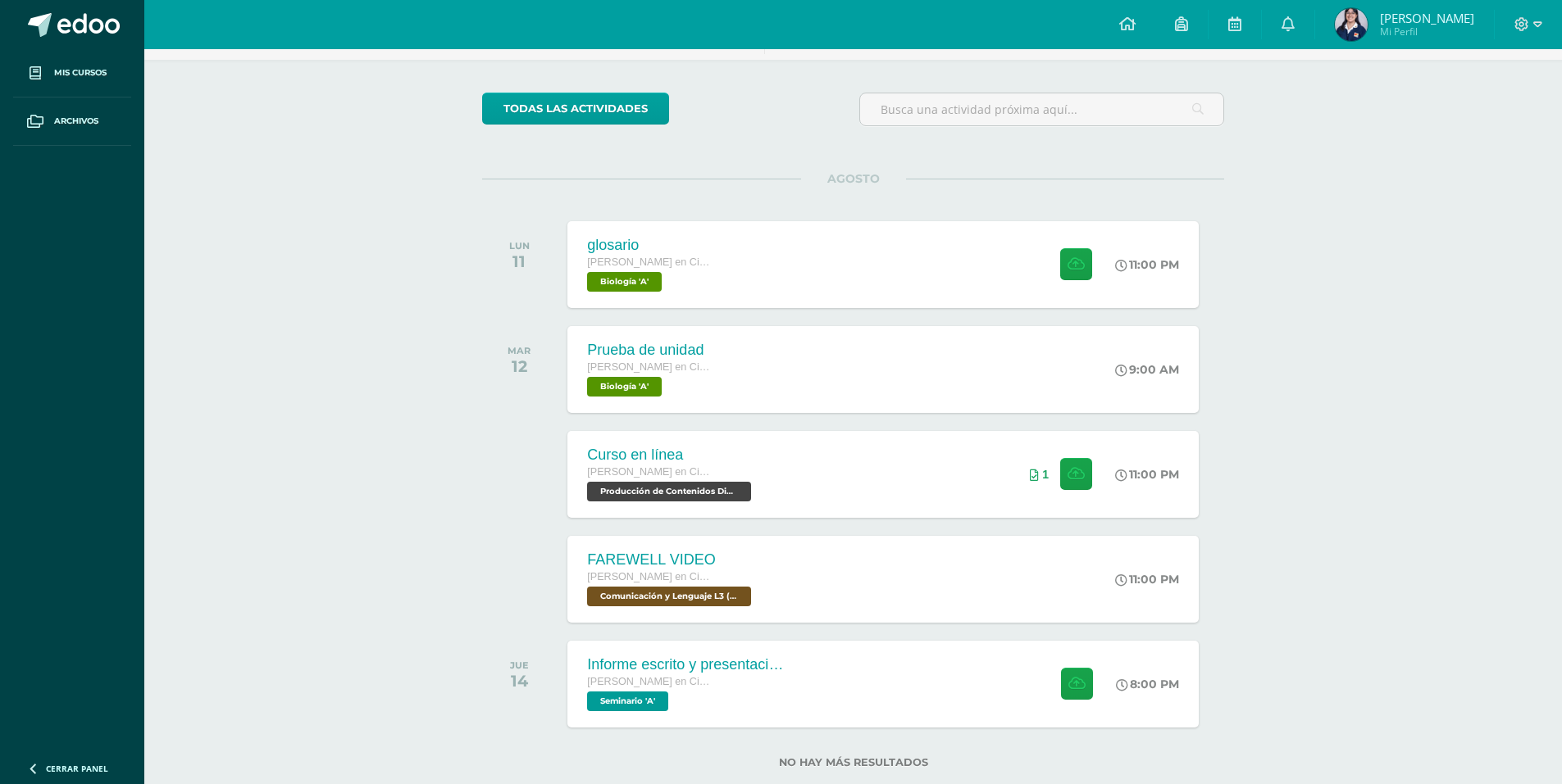
scroll to position [139, 0]
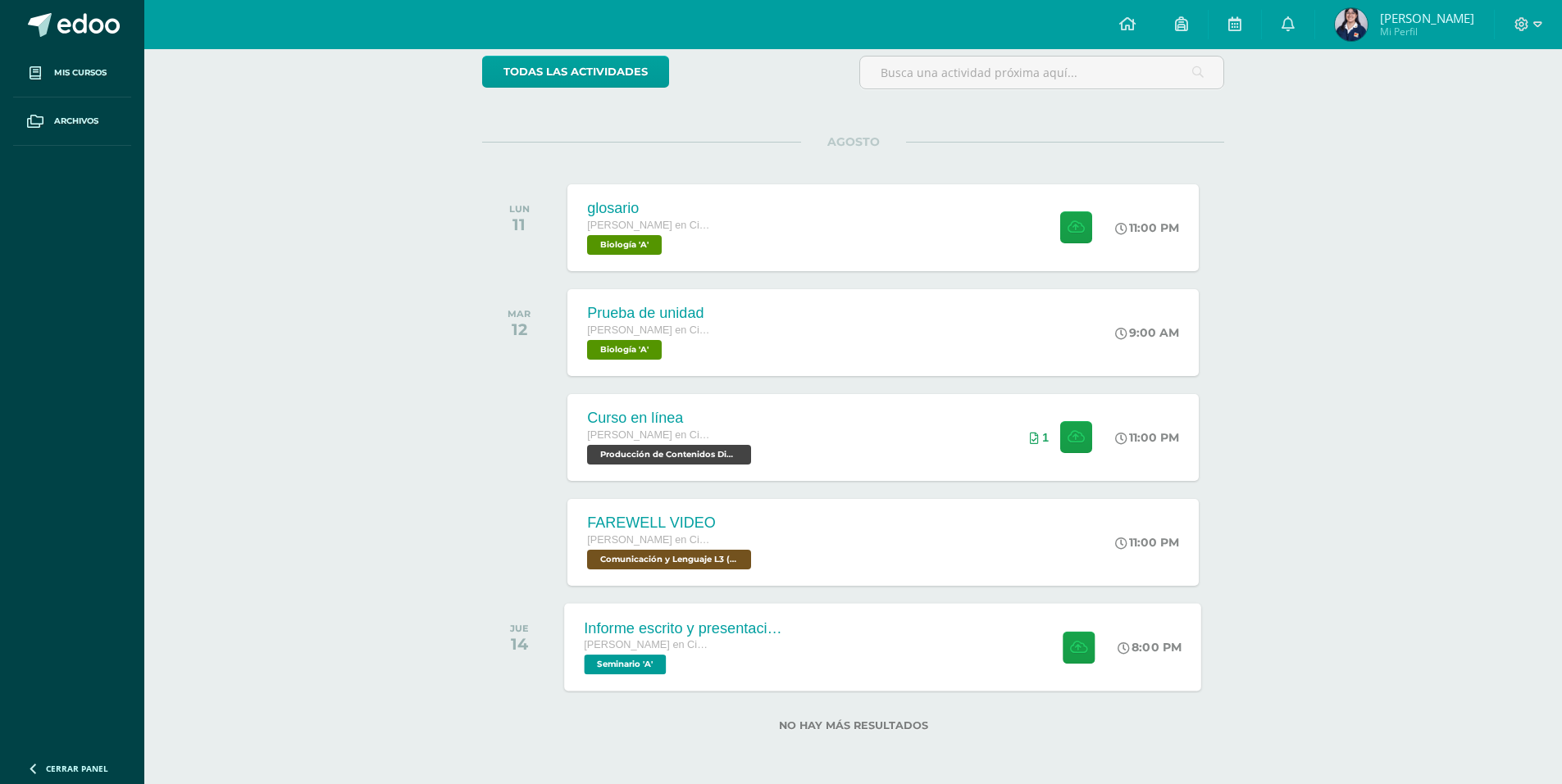
click at [930, 623] on div "Informe escrito y presentación final Quinto Quinto Bachillerato en Ciencias y L…" at bounding box center [882, 647] width 637 height 88
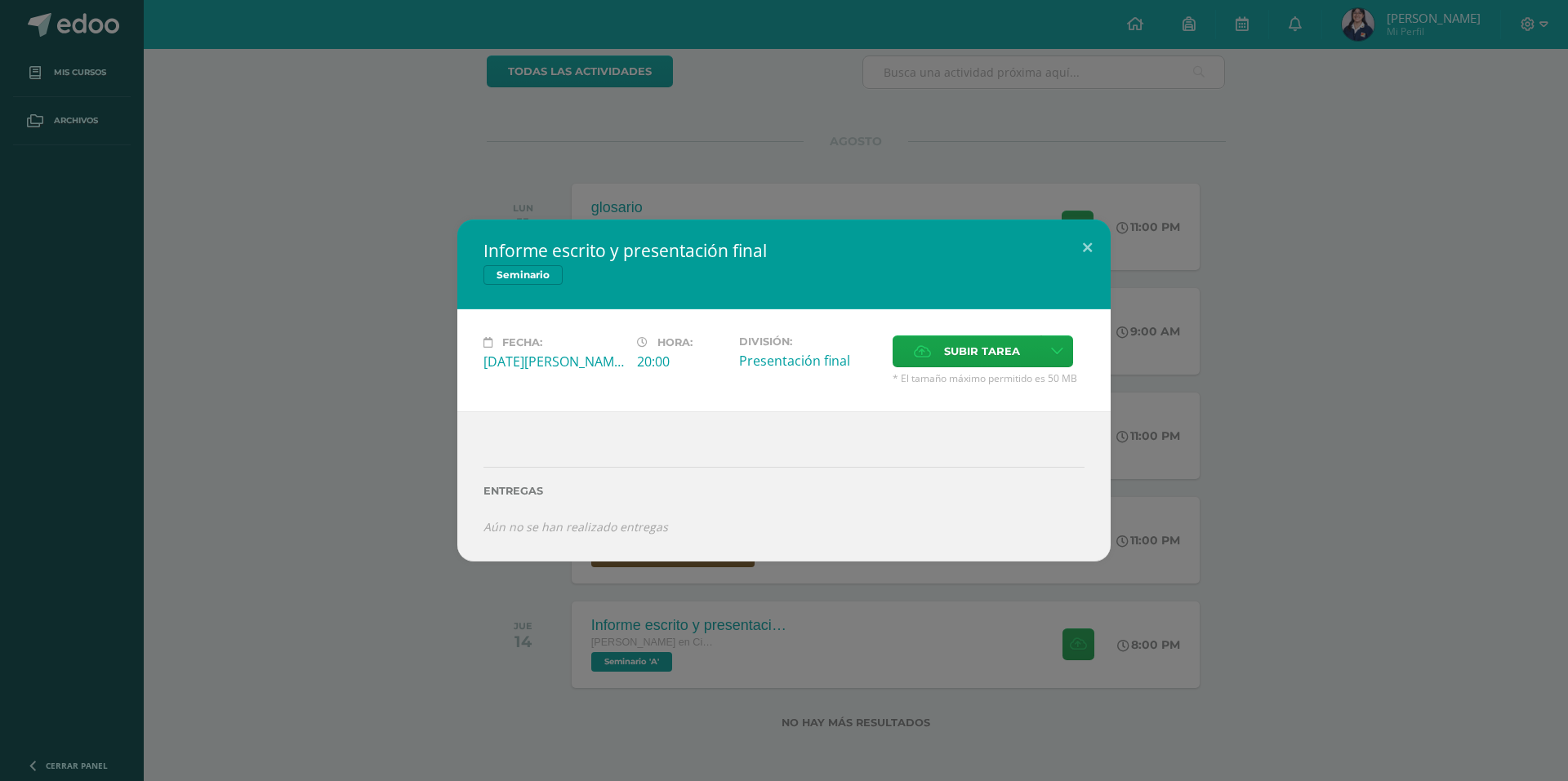
click at [1417, 571] on div "Informe escrito y presentación final Seminario Fecha: Jueves 14 de Agosto Hora:…" at bounding box center [784, 390] width 1568 height 781
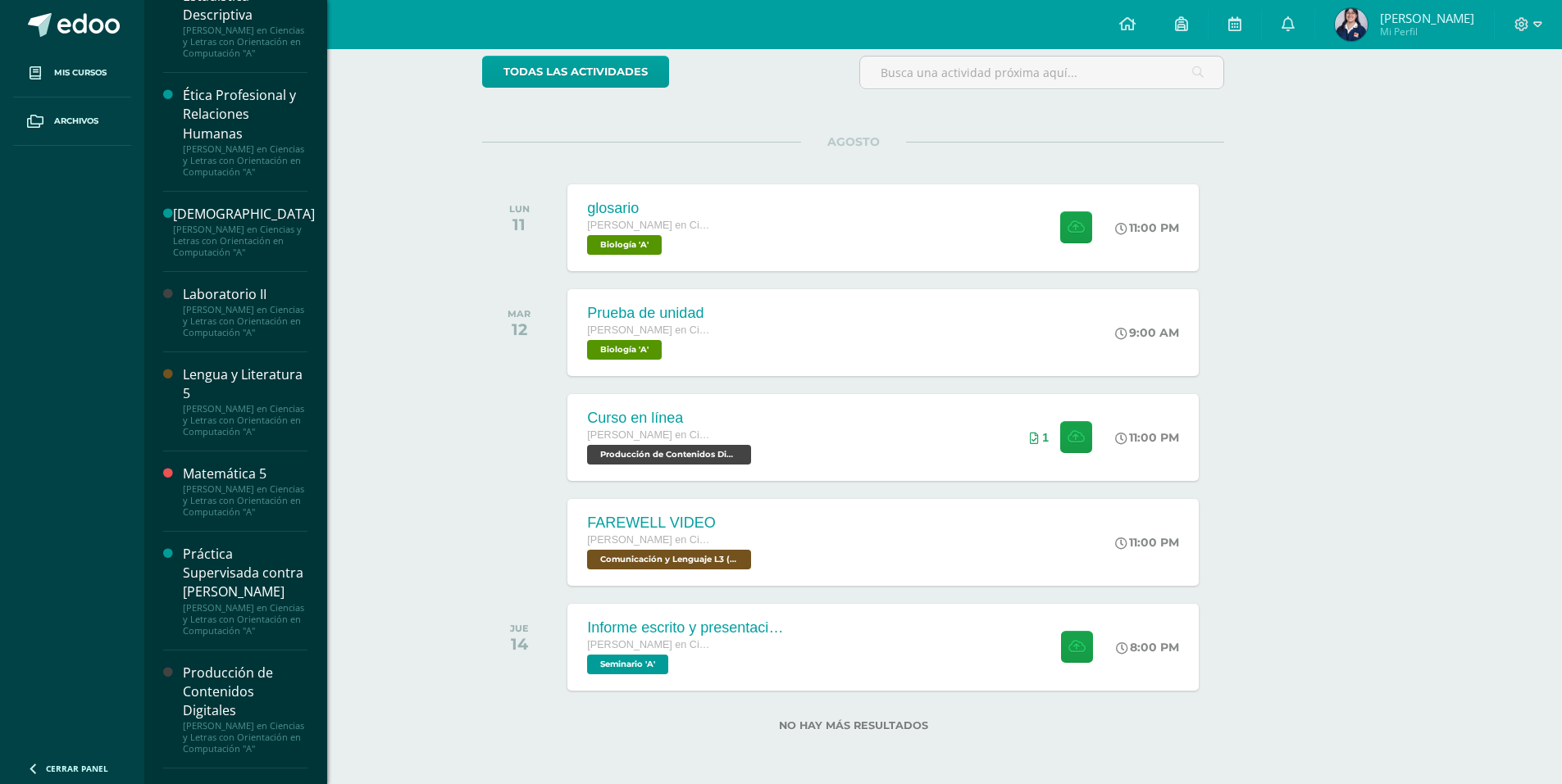
scroll to position [644, 0]
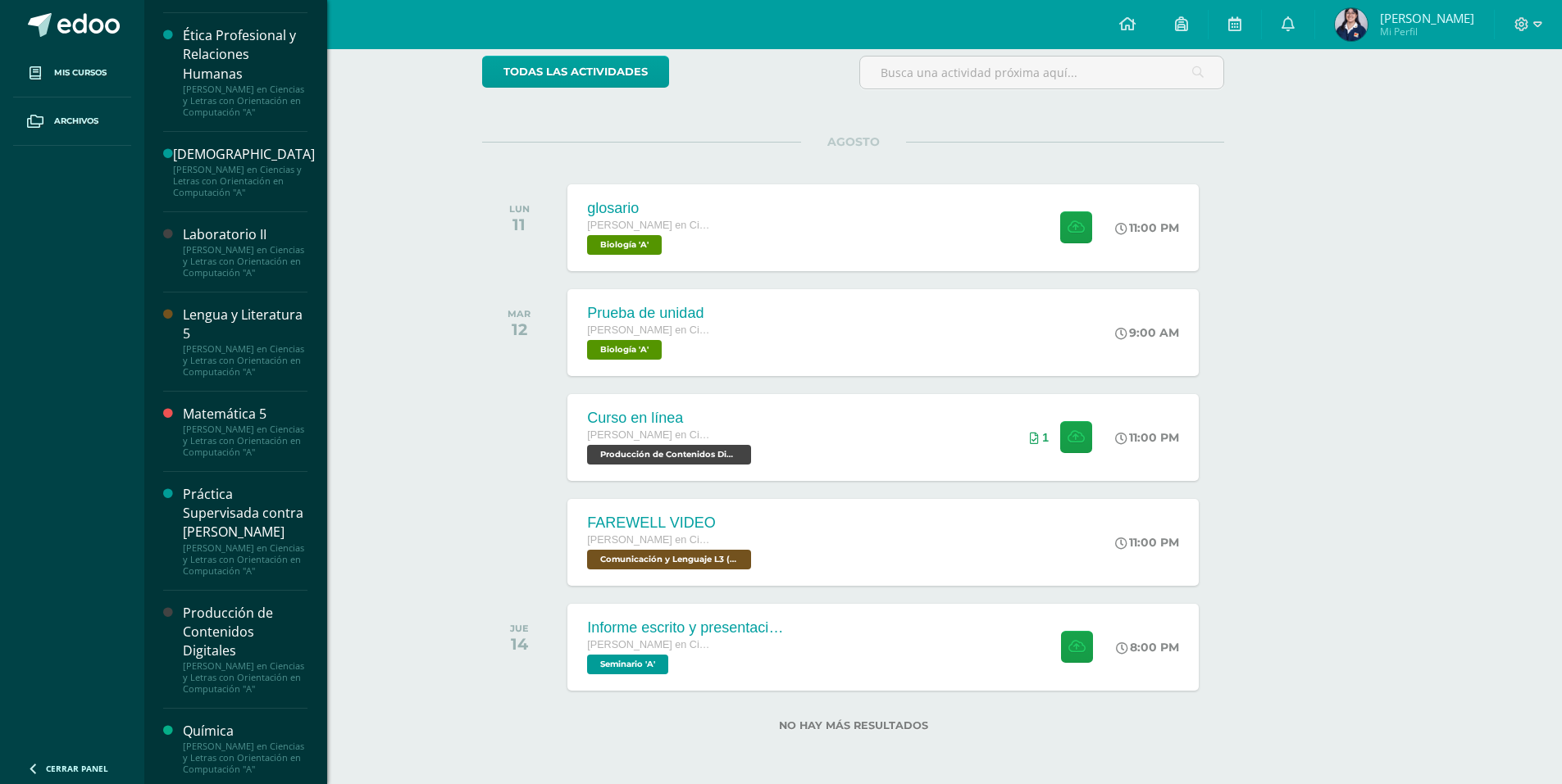
click at [252, 278] on div "[PERSON_NAME] en Ciencias y Letras con Orientación en Computación "A"" at bounding box center [245, 261] width 125 height 34
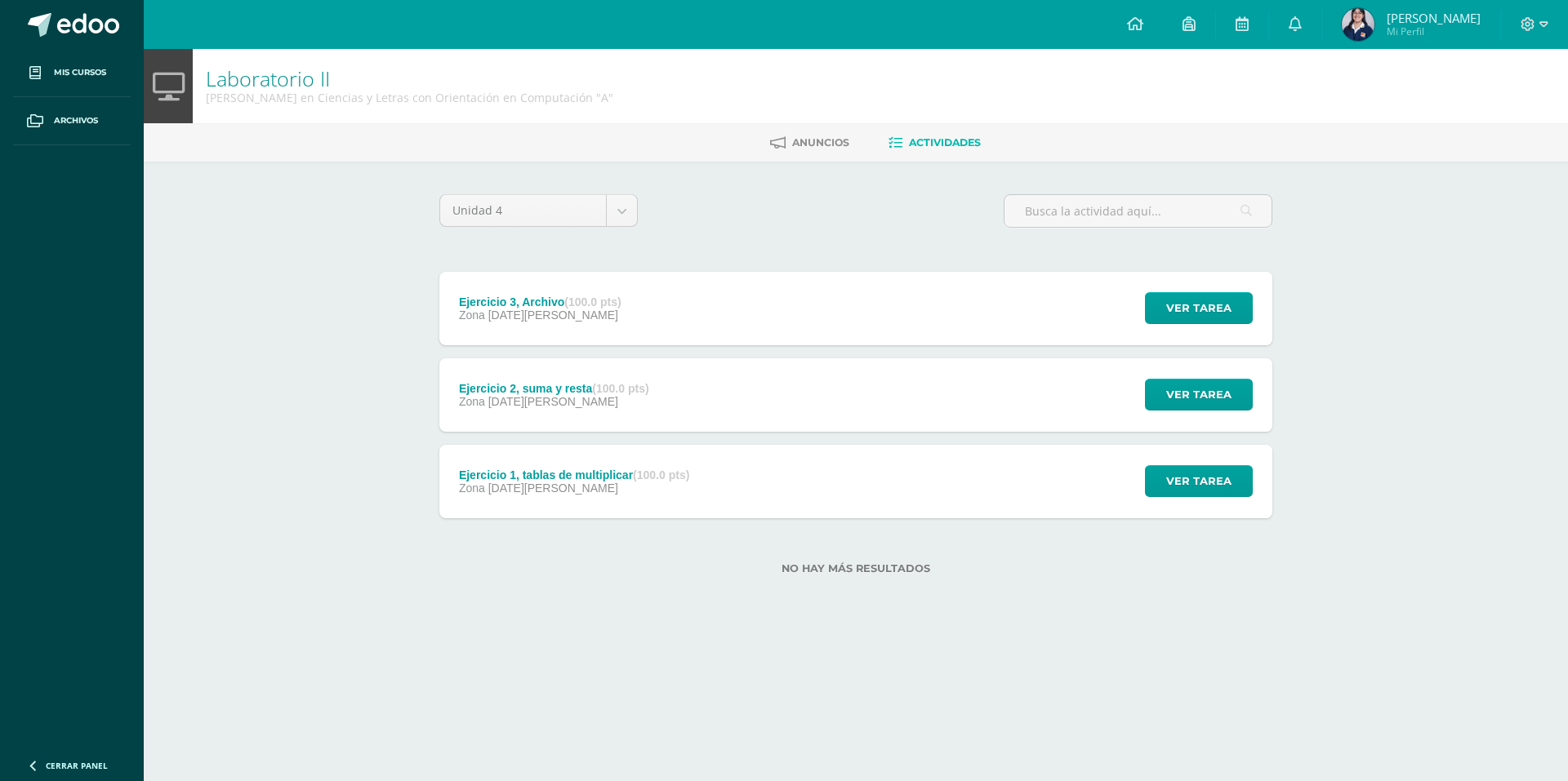
click at [640, 294] on div "Ejercicio 3, Archivo (100.0 pts) Zona 06 de Agosto" at bounding box center [539, 309] width 201 height 74
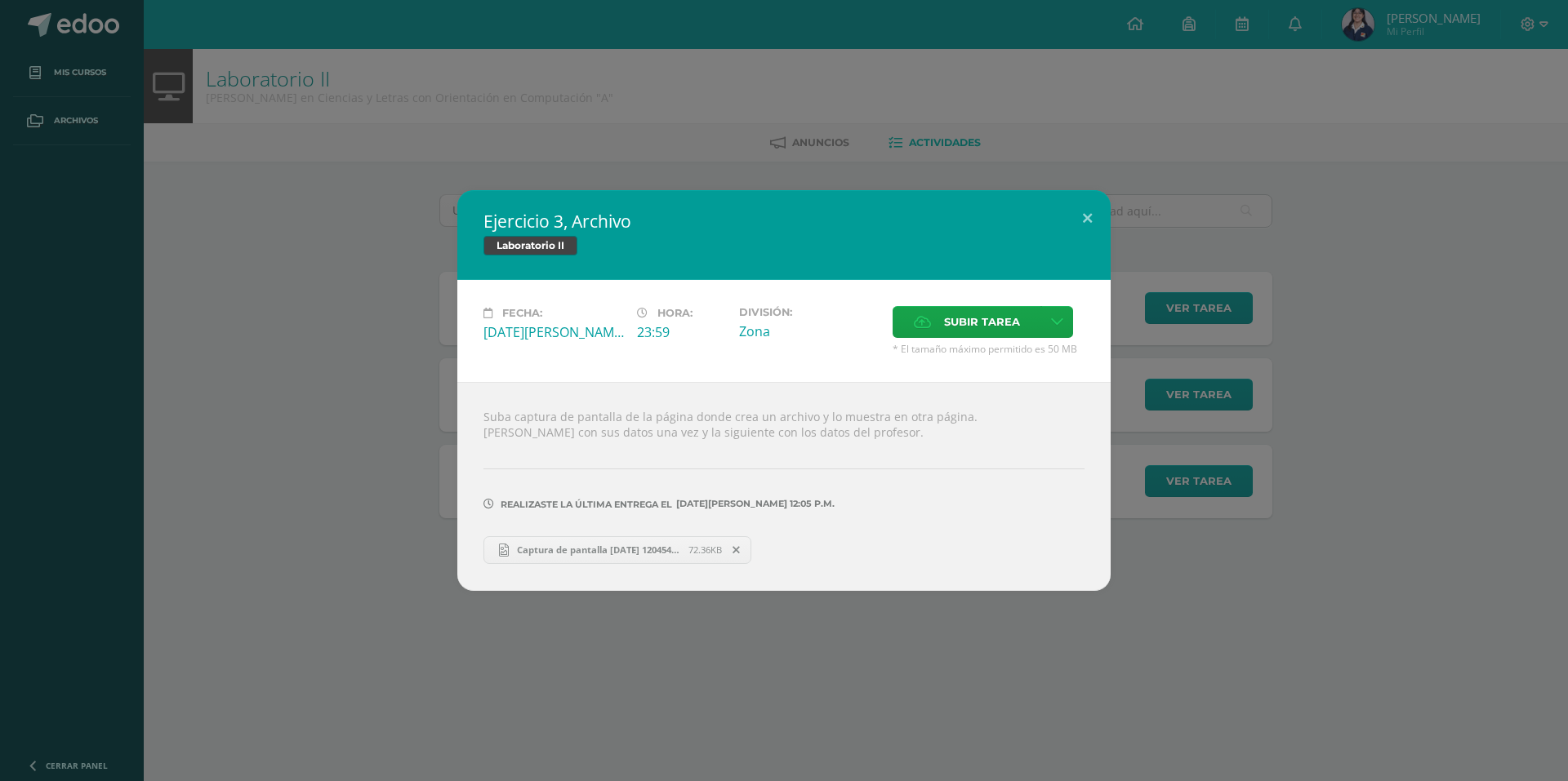
click at [1246, 394] on div "Ejercicio 3, Archivo Laboratorio II Fecha: Miércoles 06 de Agosto Hora: 23:59 D…" at bounding box center [784, 390] width 1555 height 400
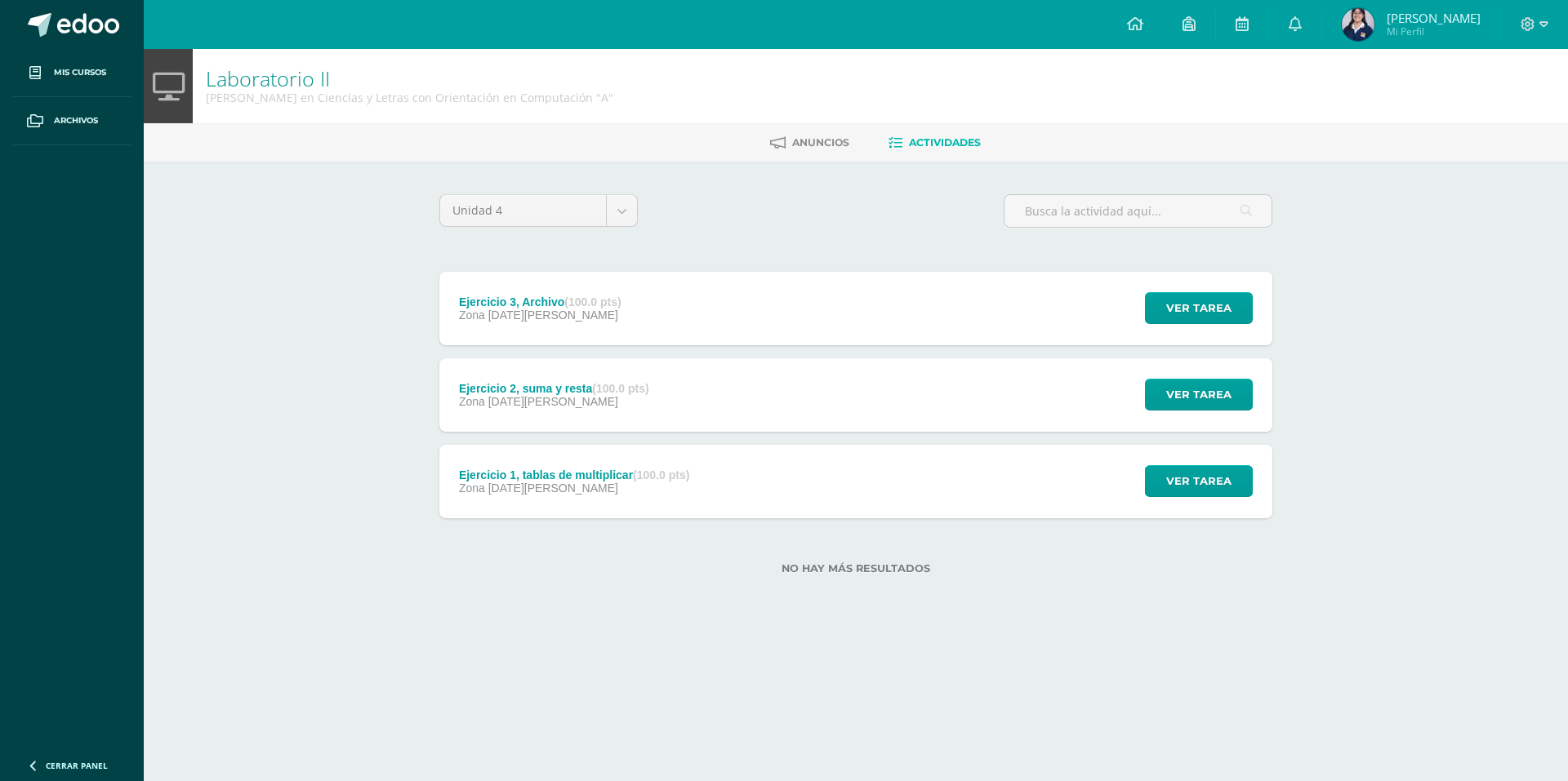
click at [977, 401] on div "Ejercicio 2, suma y resta (100.0 pts) Zona 06 de Agosto Ver tarea Ejercicio 2, …" at bounding box center [855, 395] width 833 height 74
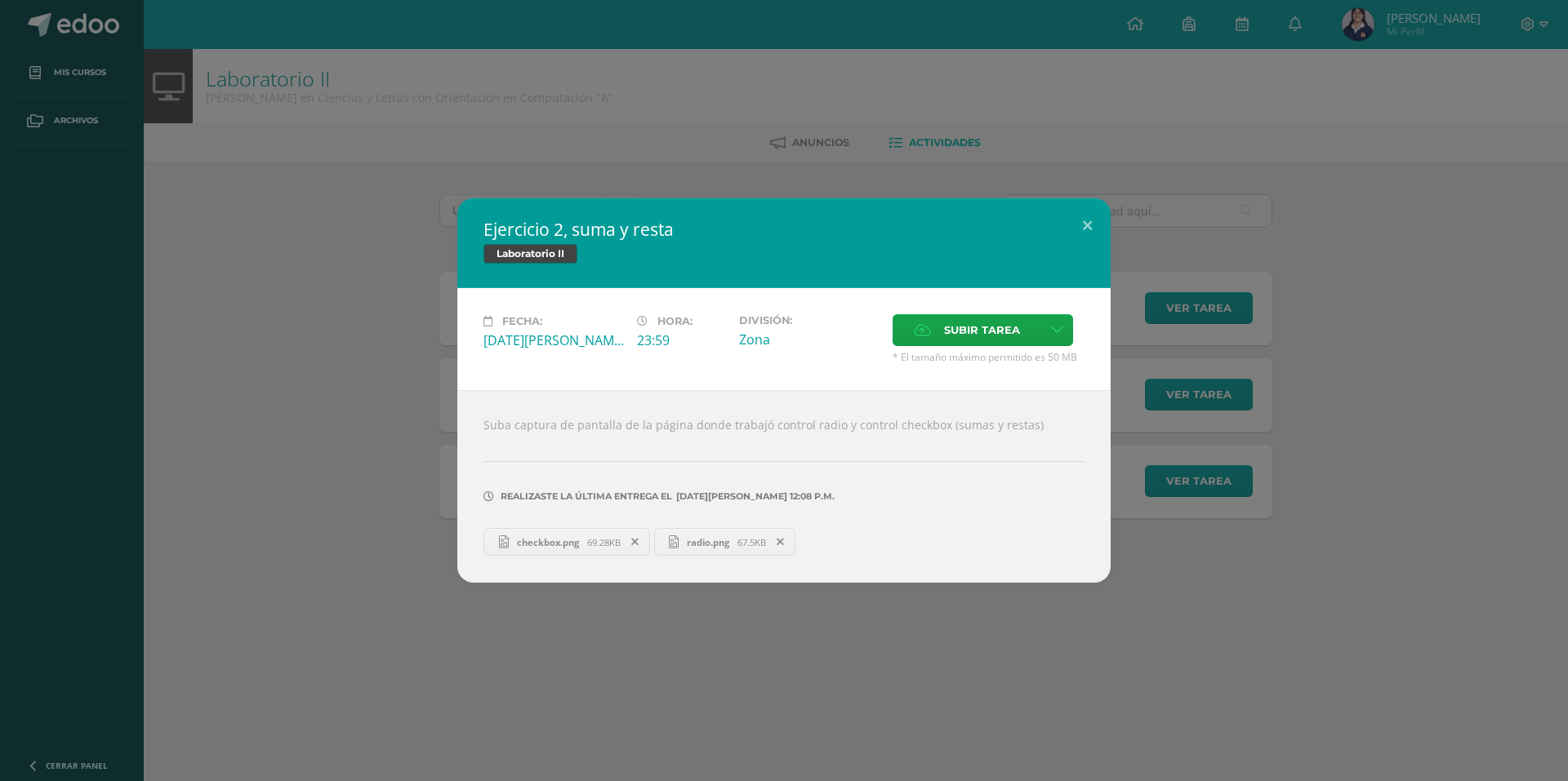
click at [1383, 455] on div "Ejercicio 2, suma y resta Laboratorio II Fecha: Miércoles 06 de Agosto Hora: 23…" at bounding box center [784, 390] width 1555 height 384
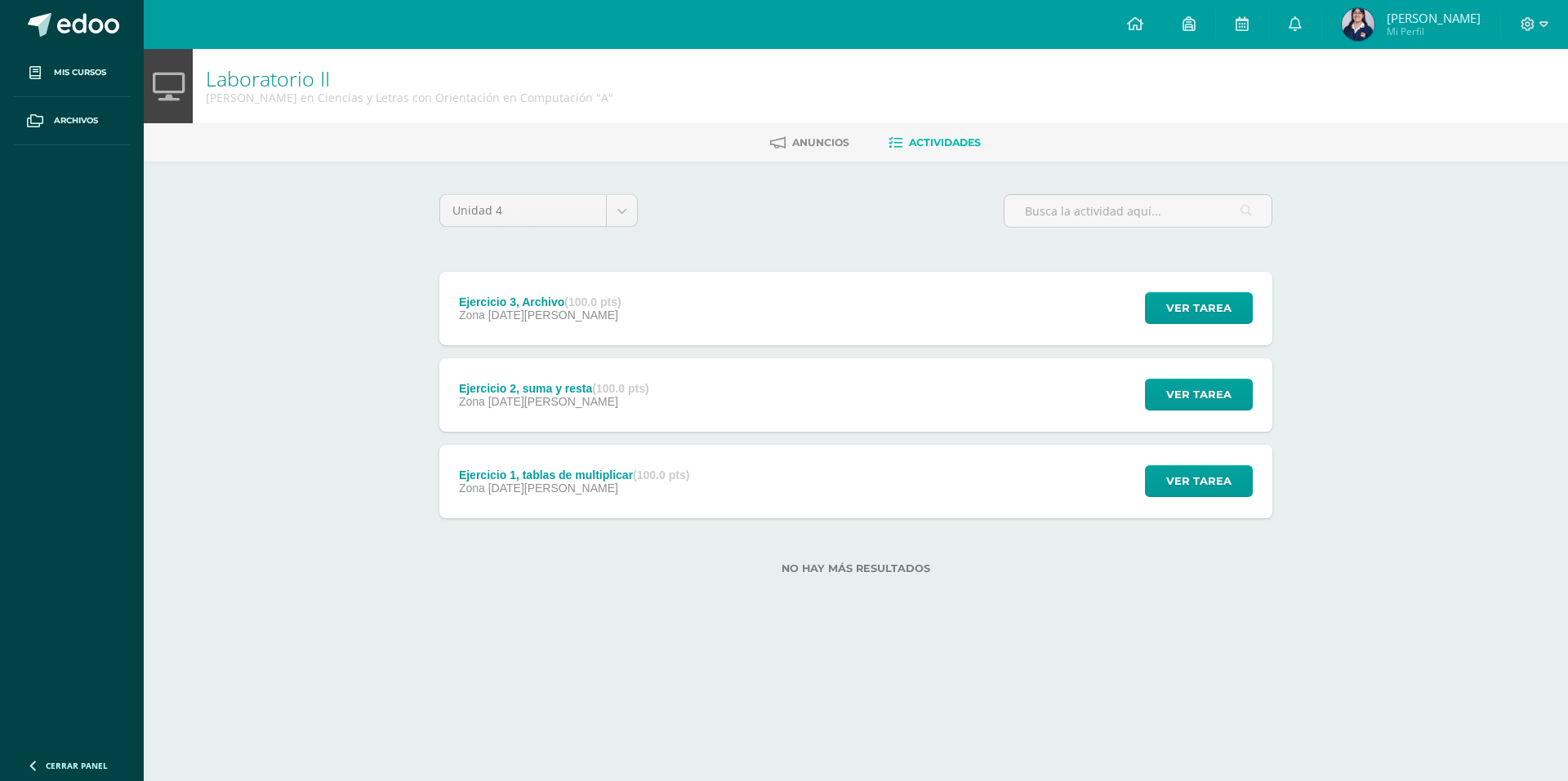
click at [941, 467] on div "Ejercicio 1, tablas de multiplicar (100.0 pts) Zona 06 de Agosto Ver tarea Ejer…" at bounding box center [855, 482] width 833 height 74
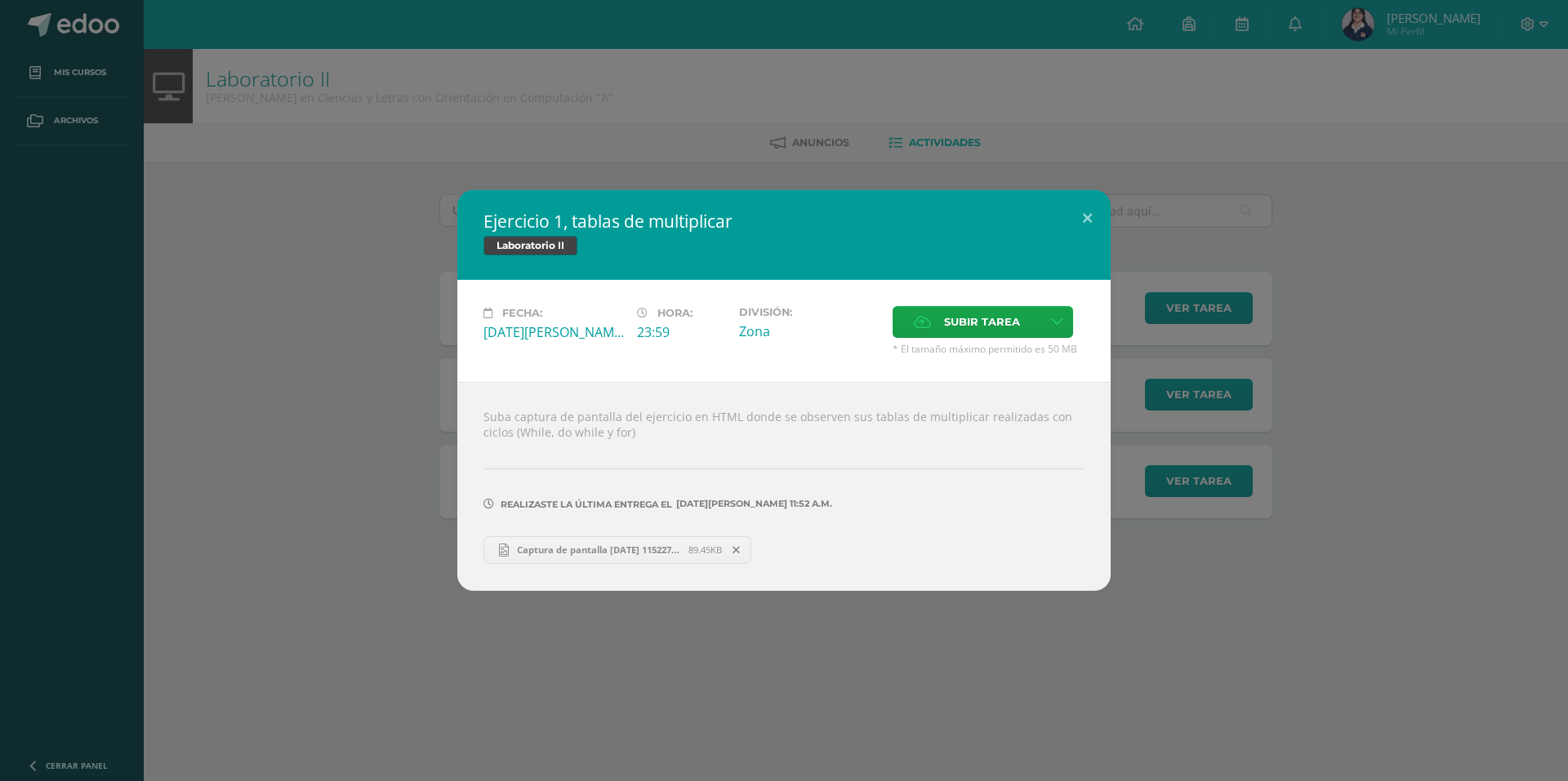
click at [1307, 483] on div "Ejercicio 1, tablas de multiplicar Laboratorio II Fecha: Miércoles 06 de Agosto…" at bounding box center [784, 390] width 1555 height 400
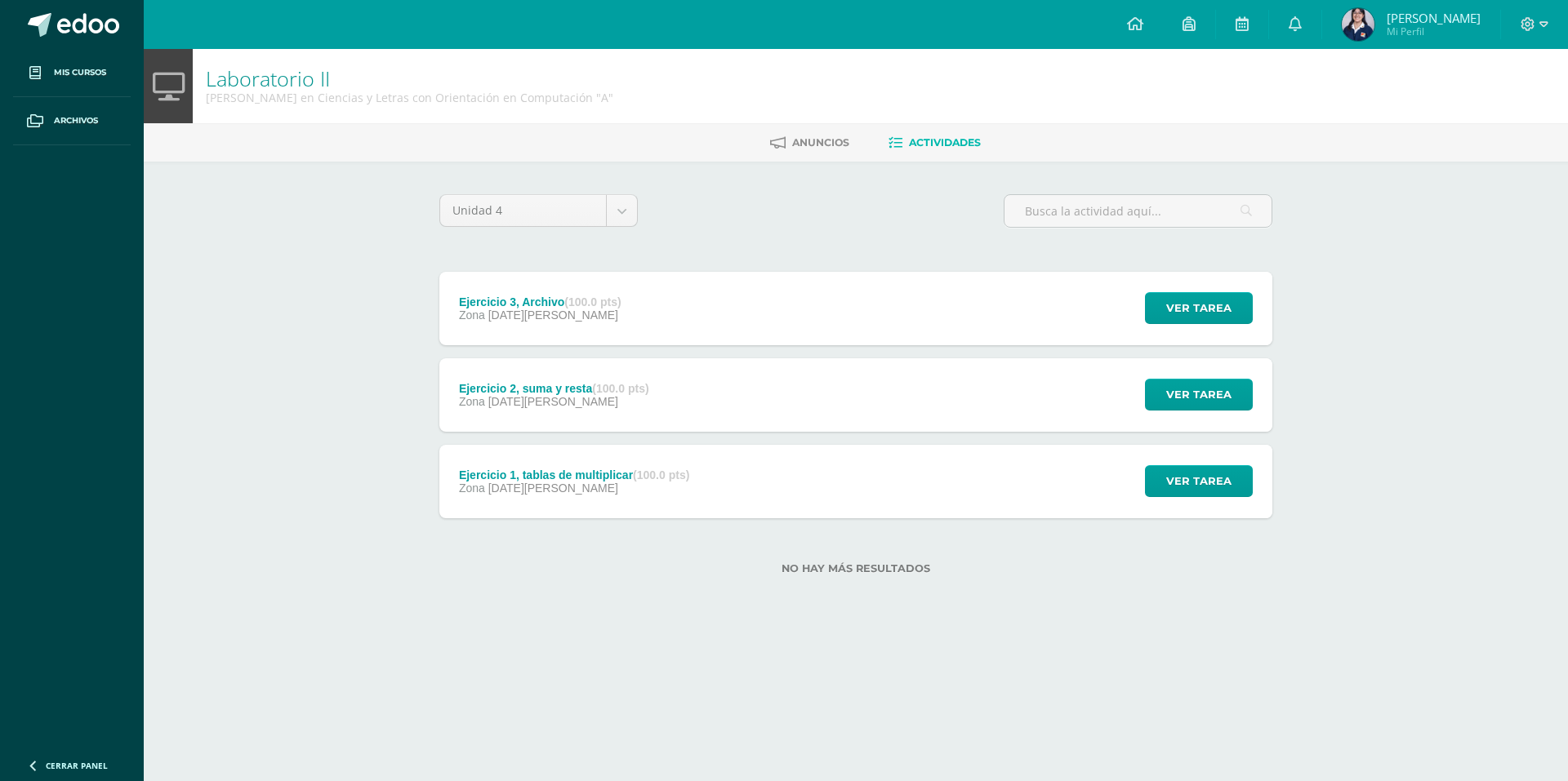
click at [632, 604] on div "Unidad 4 Unidad 1 Unidad 2 Unidad 3 Unidad 4 Ejercicio 3, Archivo (100.0 pts) Z…" at bounding box center [855, 394] width 898 height 465
click at [98, 19] on span at bounding box center [88, 25] width 62 height 25
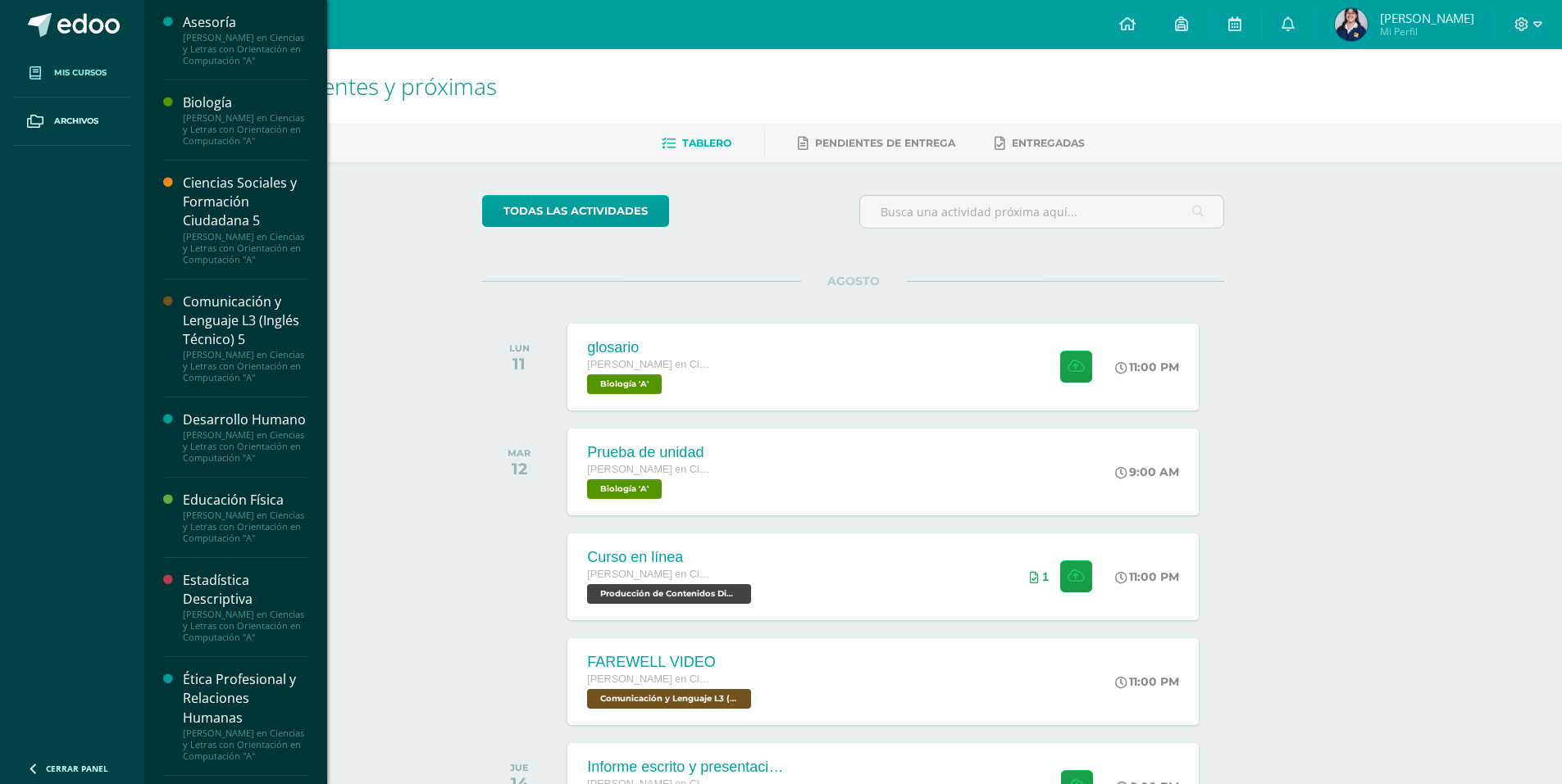
click at [63, 84] on link "Mis cursos" at bounding box center [71, 73] width 118 height 48
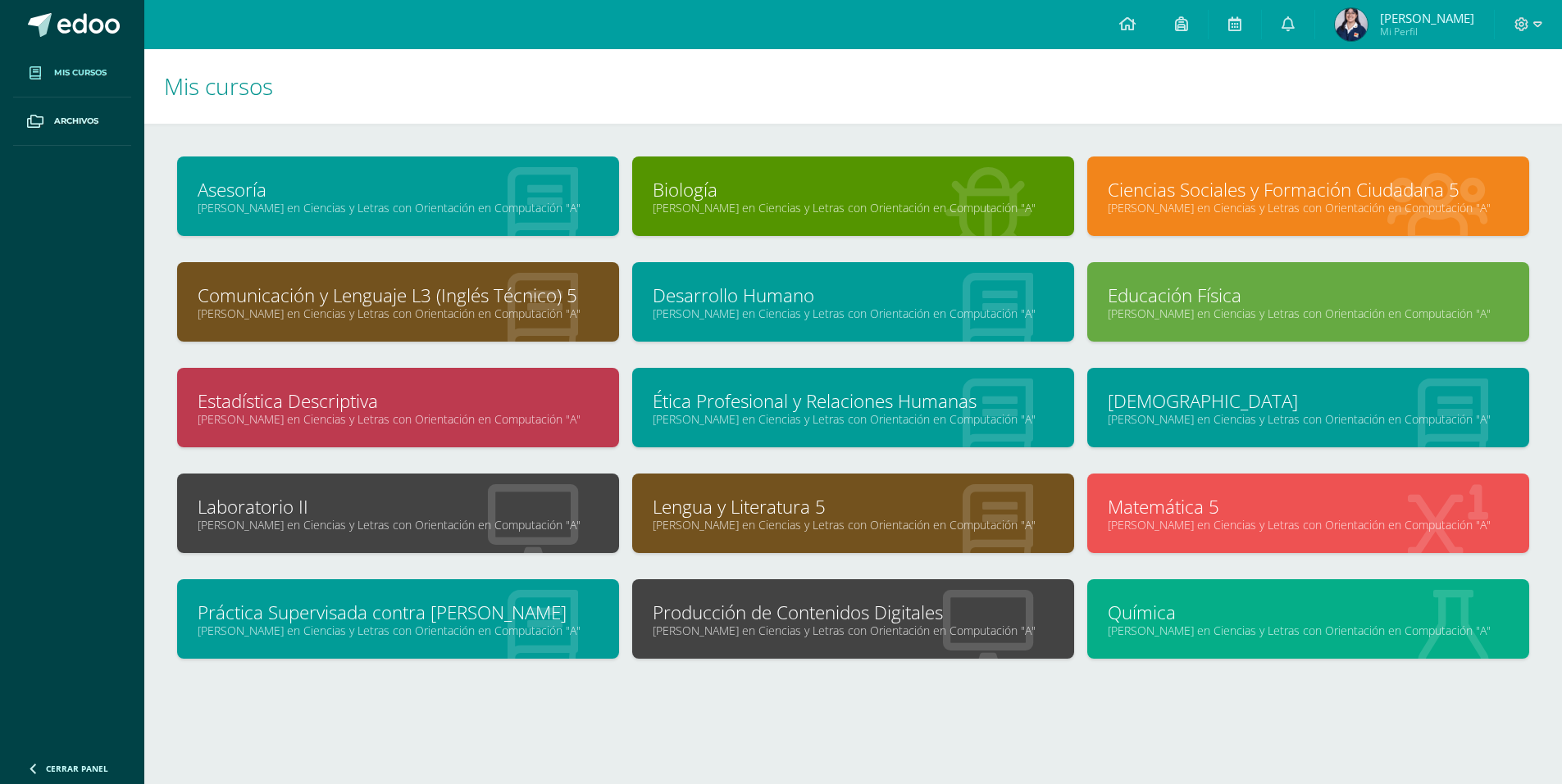
click at [473, 497] on link "Laboratorio II" at bounding box center [398, 507] width 401 height 26
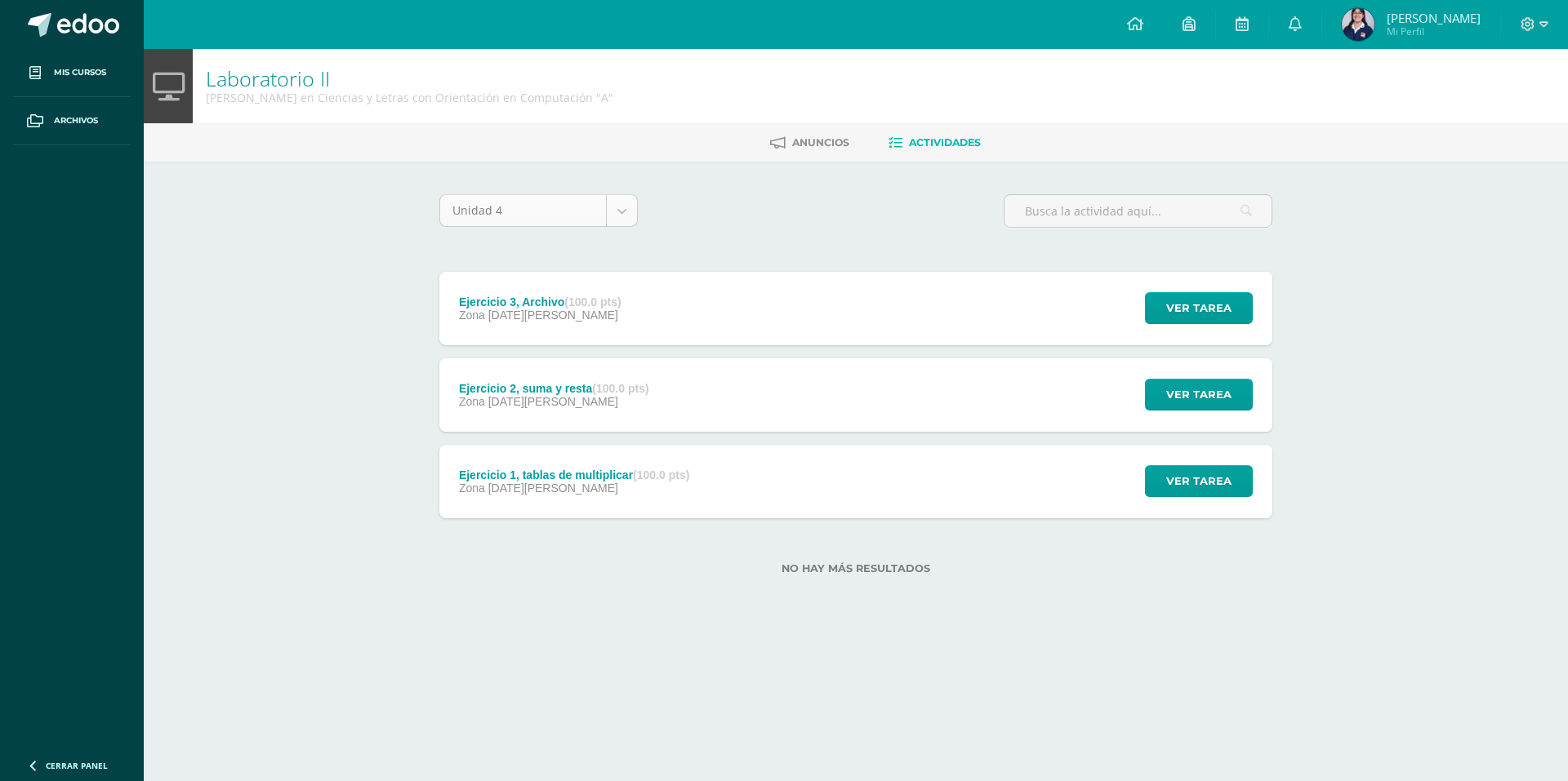
click at [609, 214] on body "Mis cursos Archivos Cerrar panel Asesoría Quinto Quinto Bachillerato en Ciencia…" at bounding box center [784, 313] width 1568 height 627
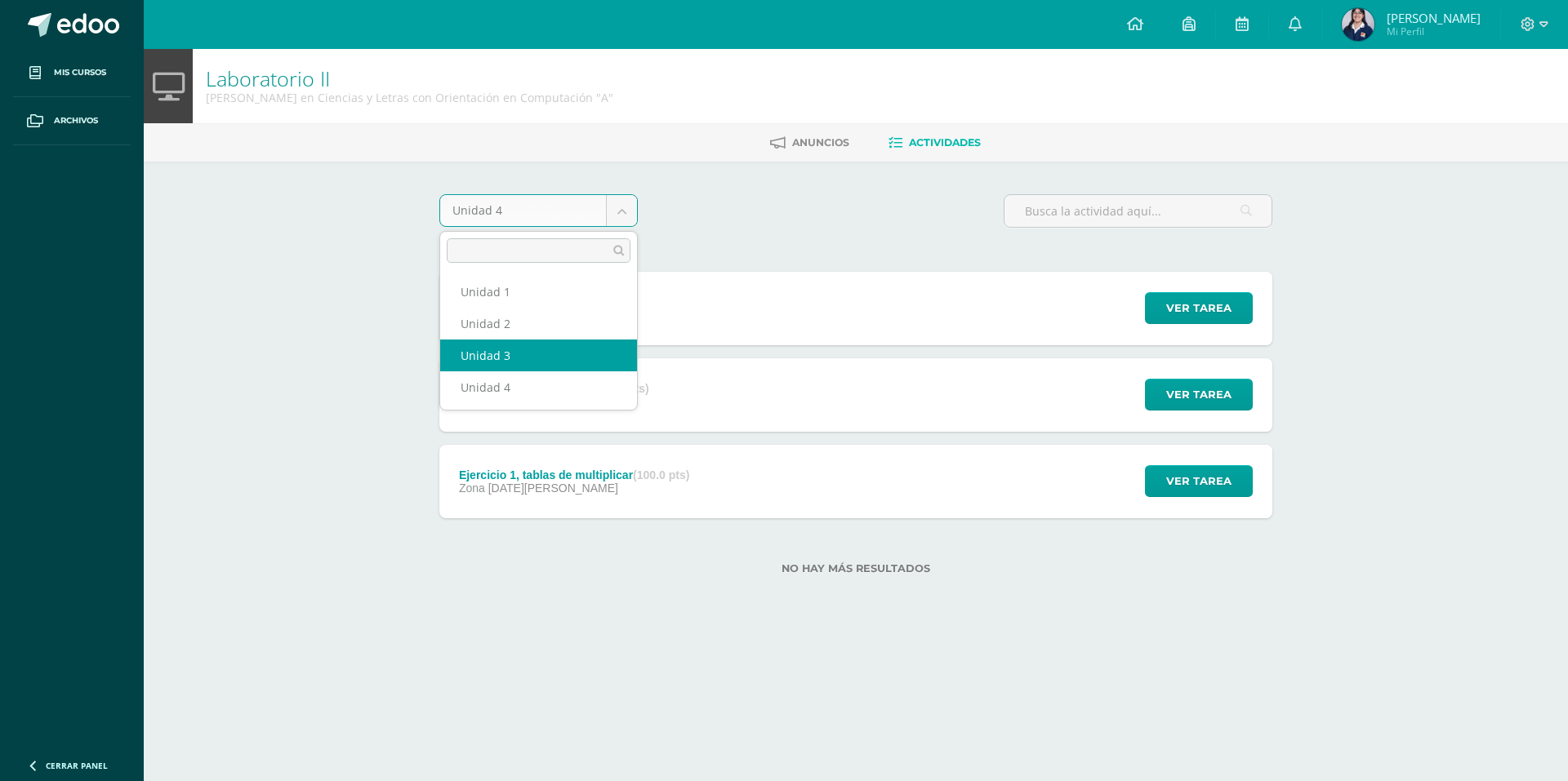
select select "Unidad 3"
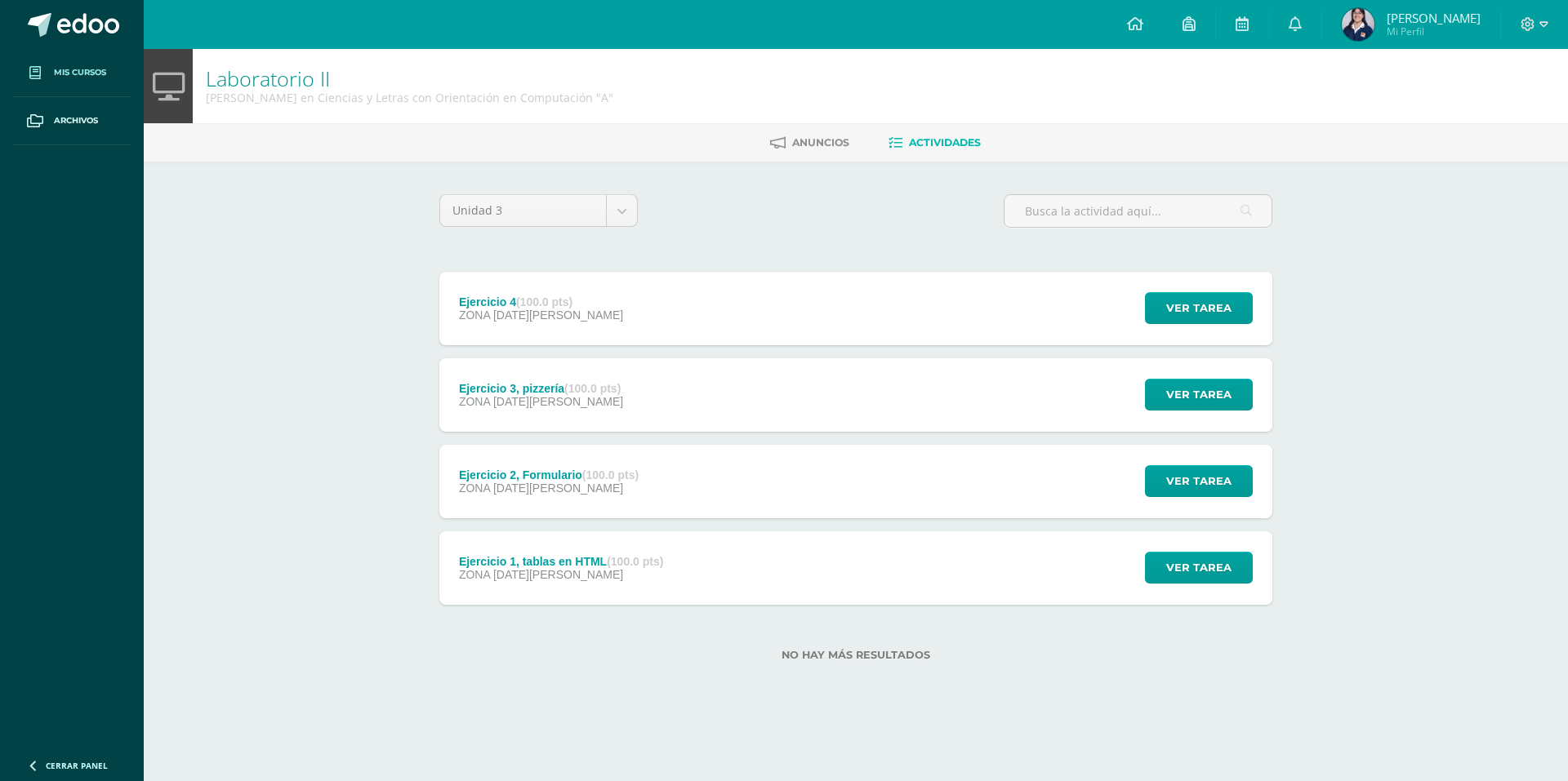
click at [82, 64] on link "Mis cursos" at bounding box center [71, 73] width 117 height 48
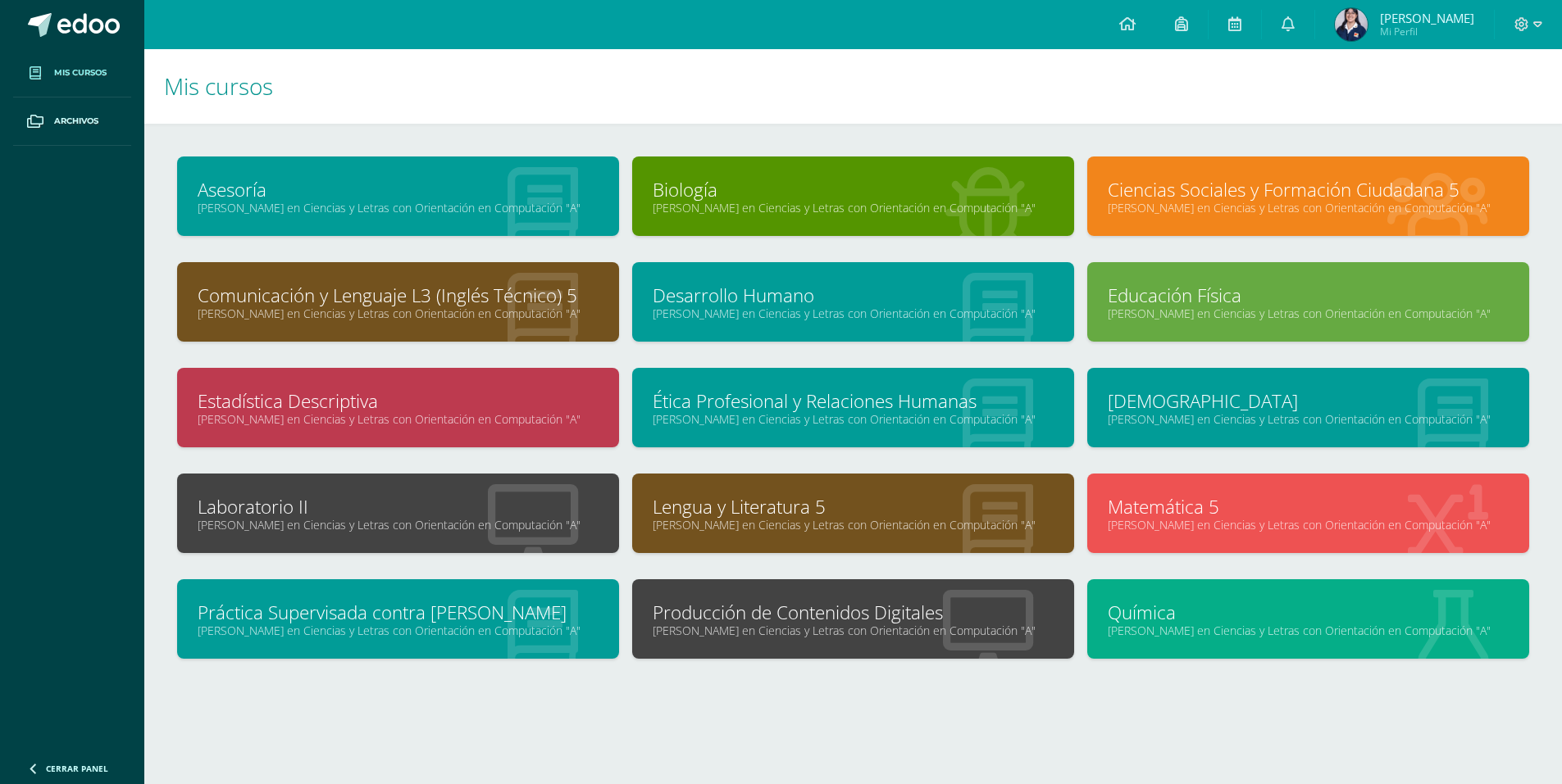
click at [675, 595] on div "Producción de Contenidos Digitales [PERSON_NAME] en Ciencias y Letras con Orien…" at bounding box center [853, 619] width 442 height 80
click at [766, 619] on link "Producción de Contenidos Digitales" at bounding box center [852, 612] width 401 height 26
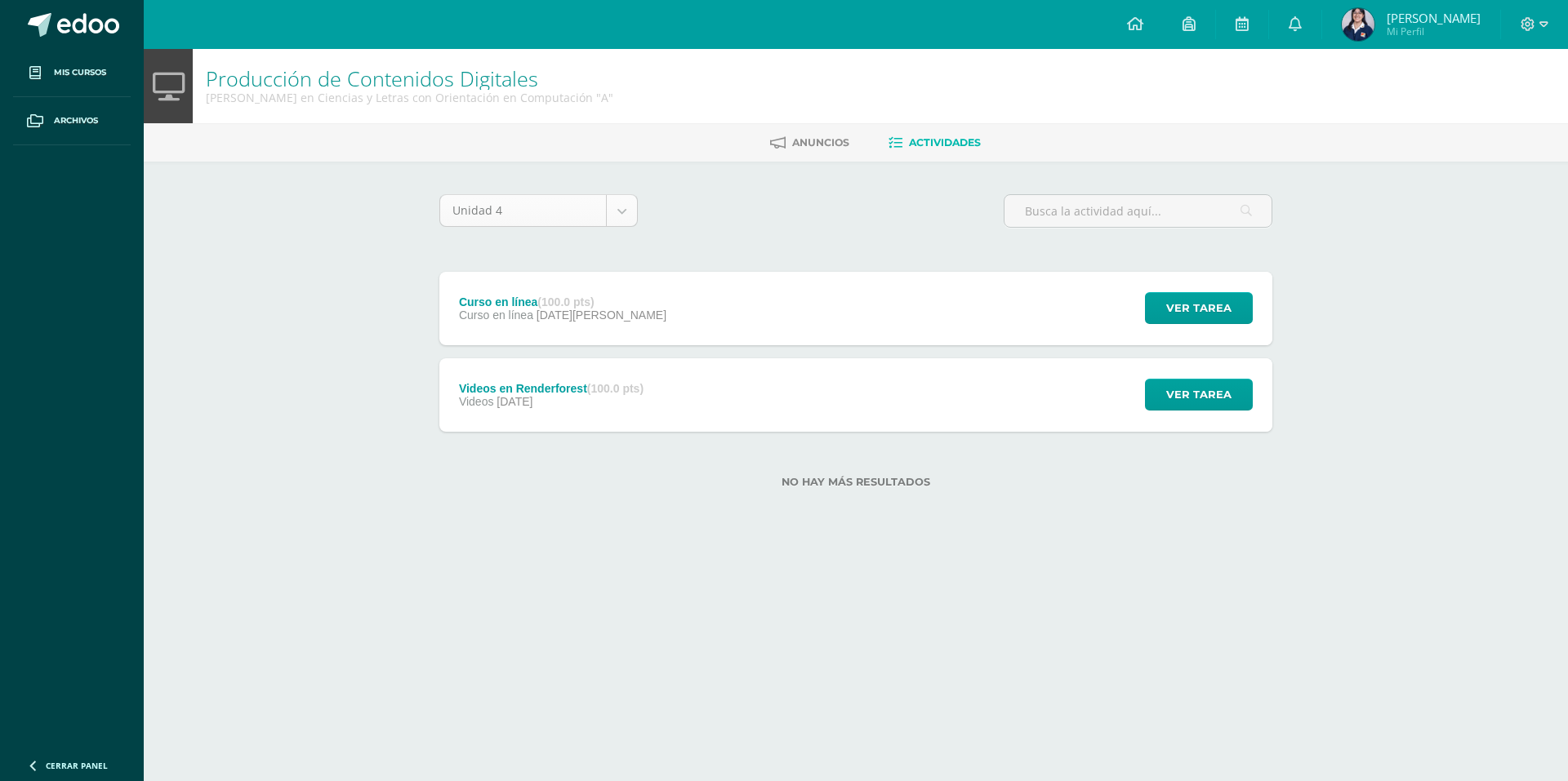
click at [617, 222] on body "Mis cursos Archivos Cerrar panel Asesoría [PERSON_NAME] en Ciencias y Letras co…" at bounding box center [784, 270] width 1568 height 541
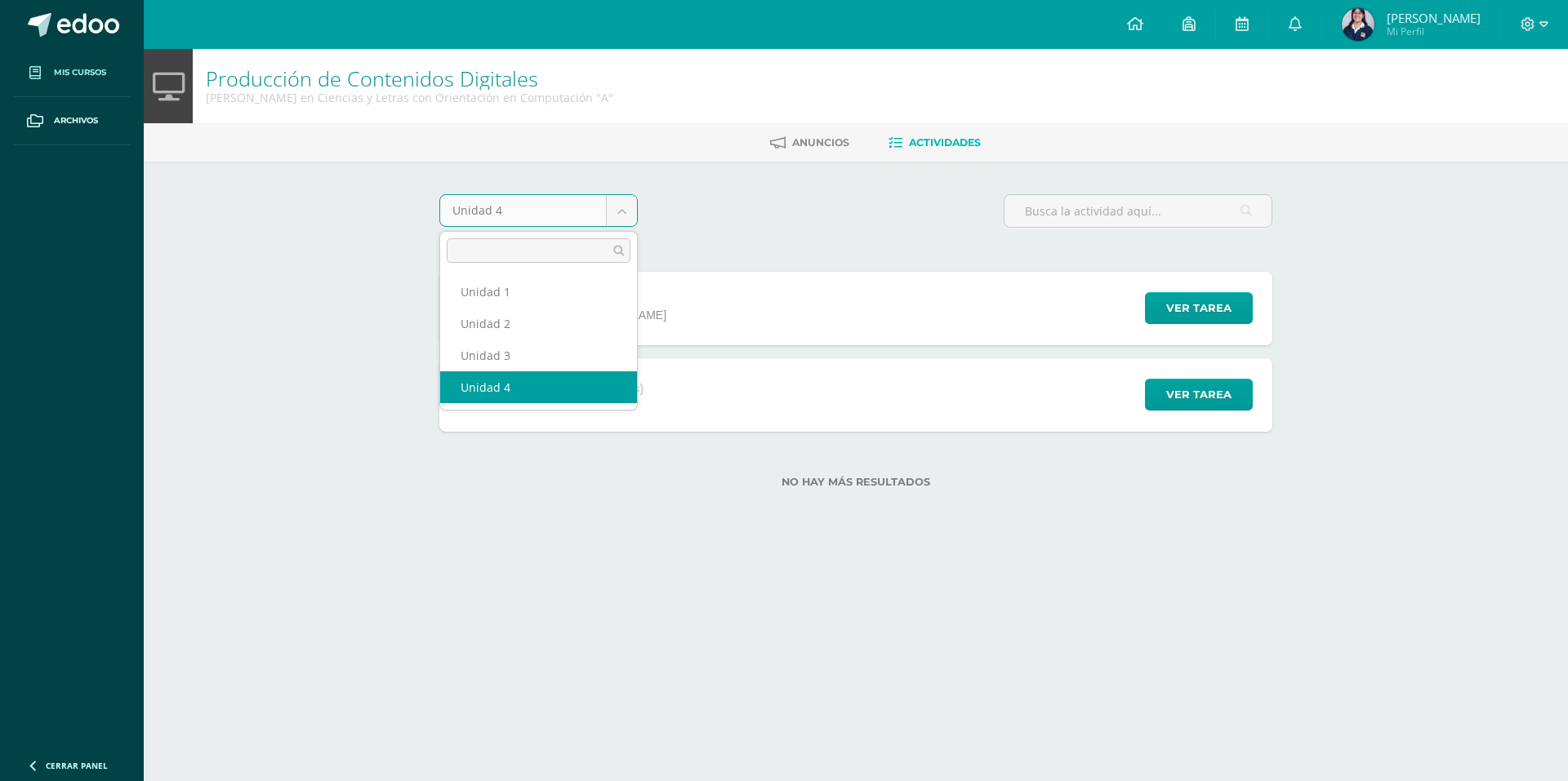
click at [99, 68] on body "Mis cursos Archivos Cerrar panel Asesoría [PERSON_NAME] en Ciencias y Letras co…" at bounding box center [784, 270] width 1568 height 541
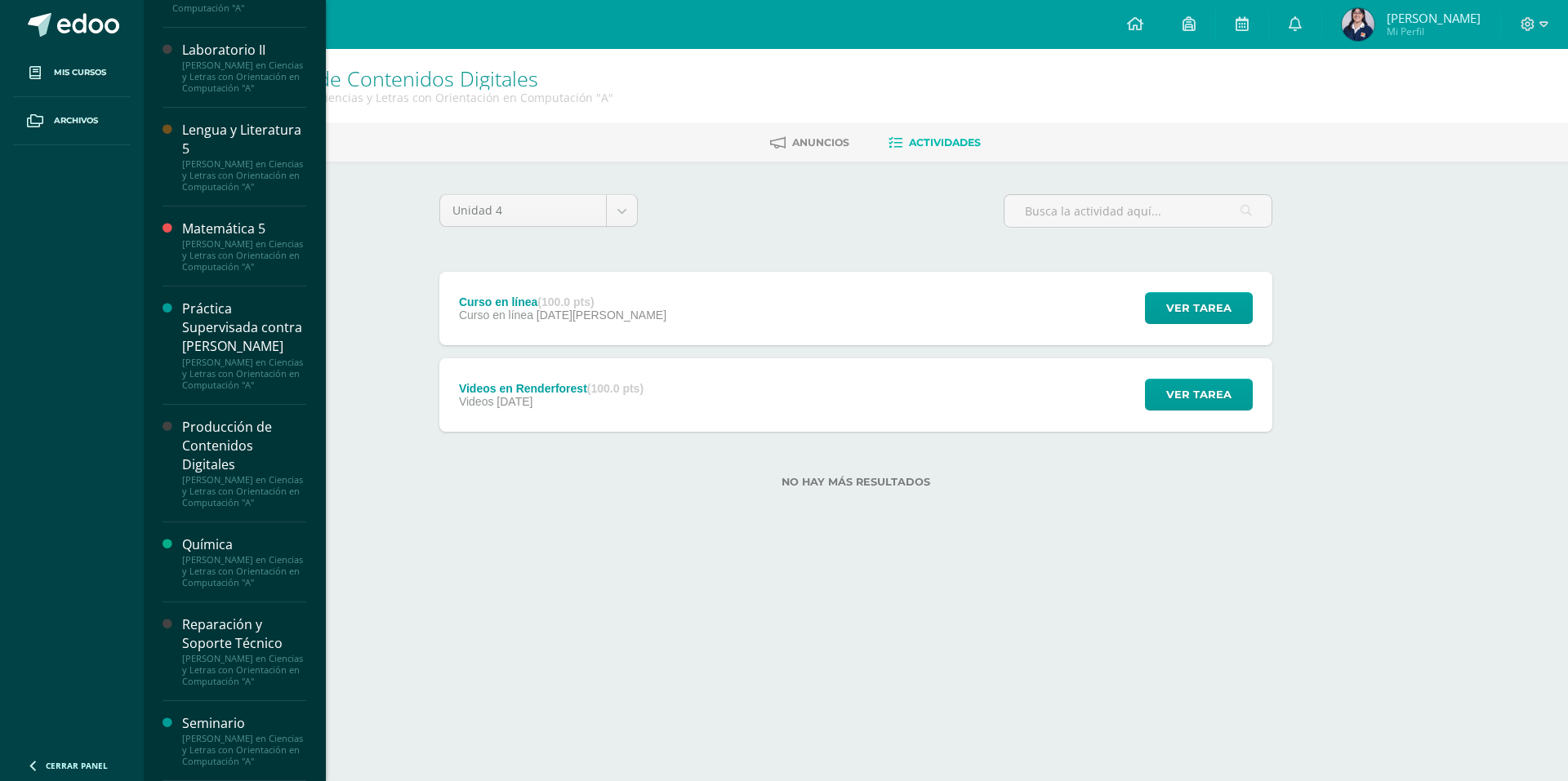
scroll to position [950, 0]
click at [224, 653] on div "Reparación y Soporte Técnico" at bounding box center [244, 634] width 124 height 38
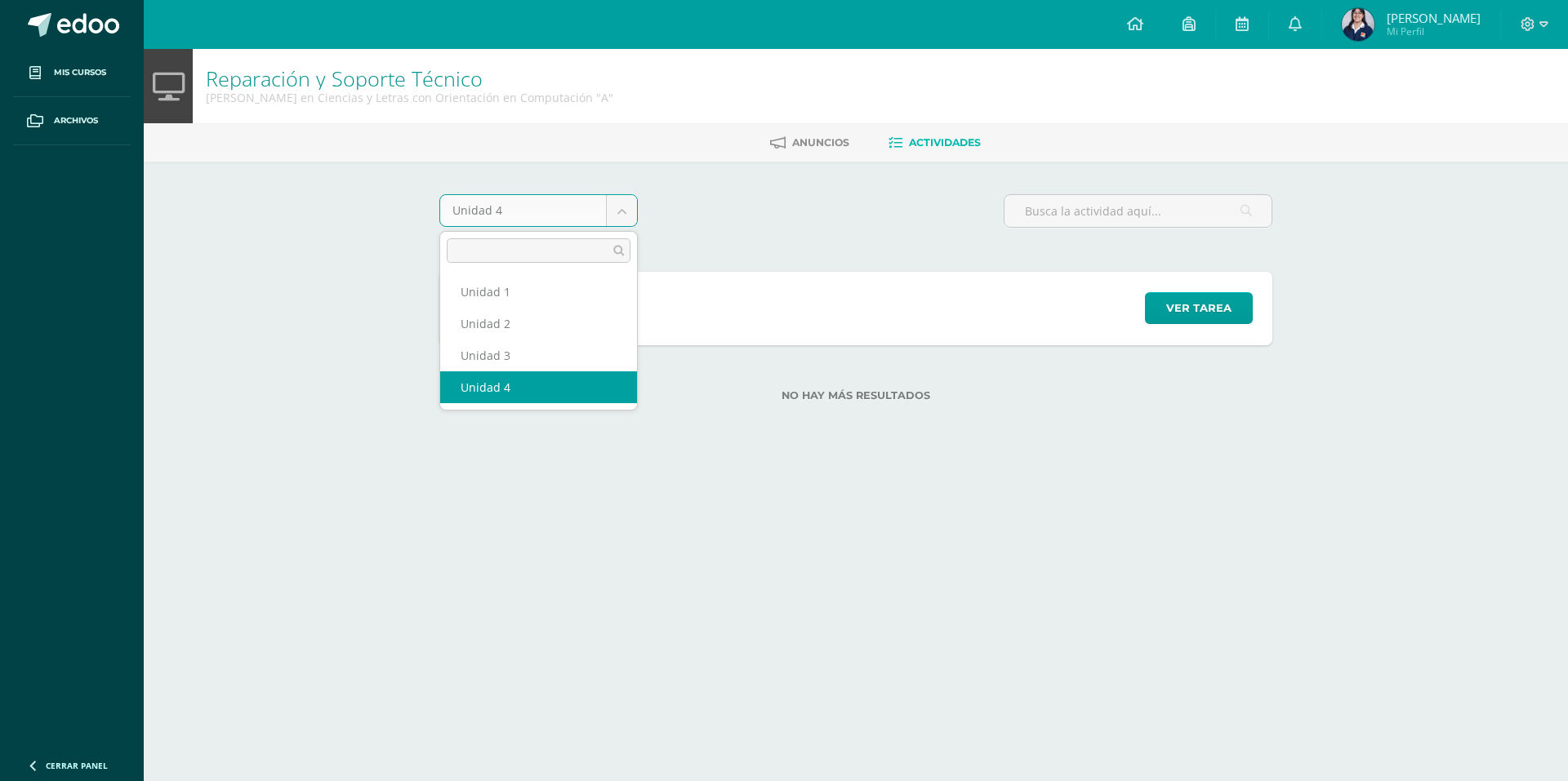
click at [609, 222] on body "Mis cursos Archivos Cerrar panel Asesoría [PERSON_NAME] en Ciencias y Letras co…" at bounding box center [784, 227] width 1568 height 453
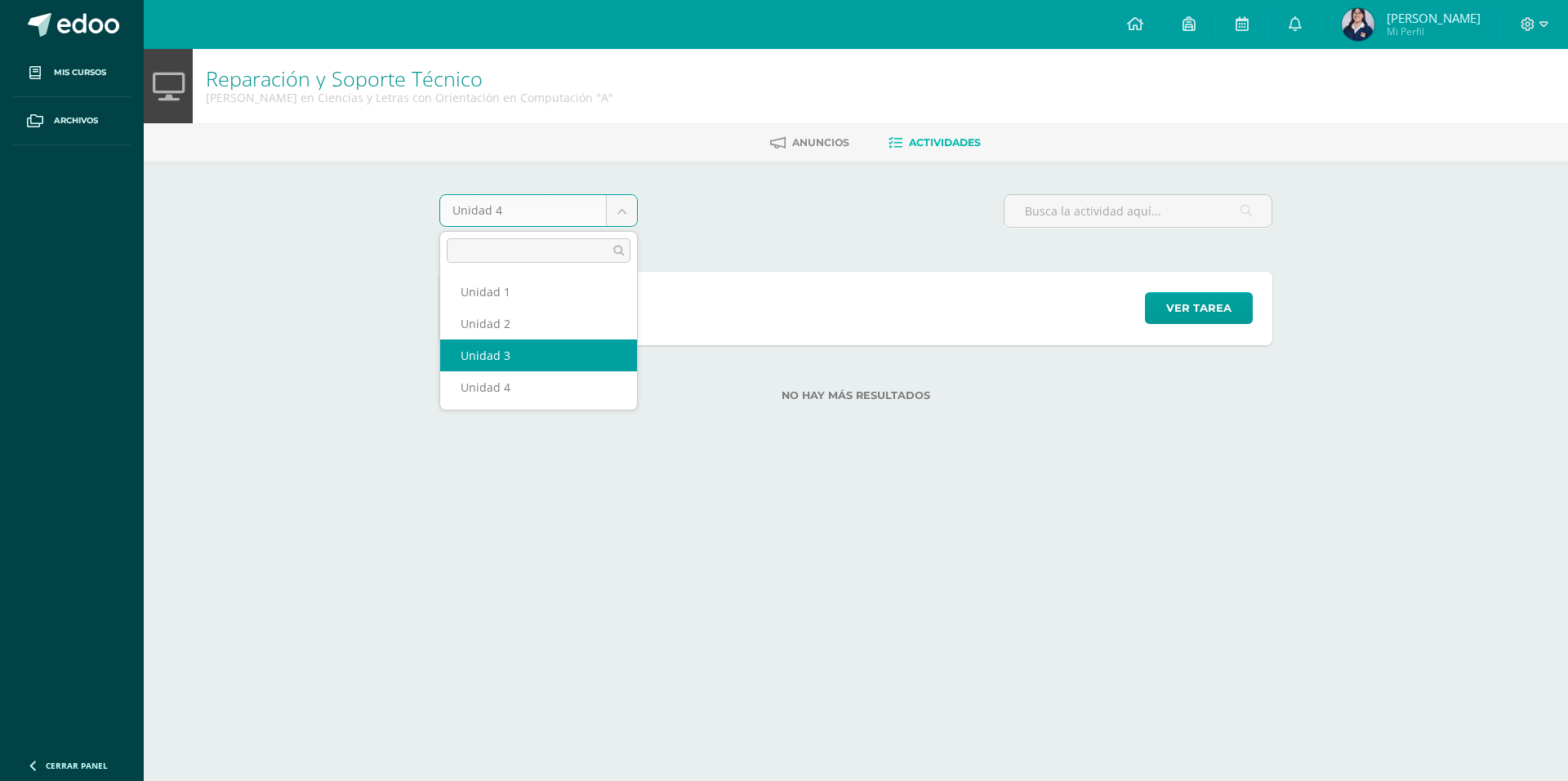
select select "Unidad 3"
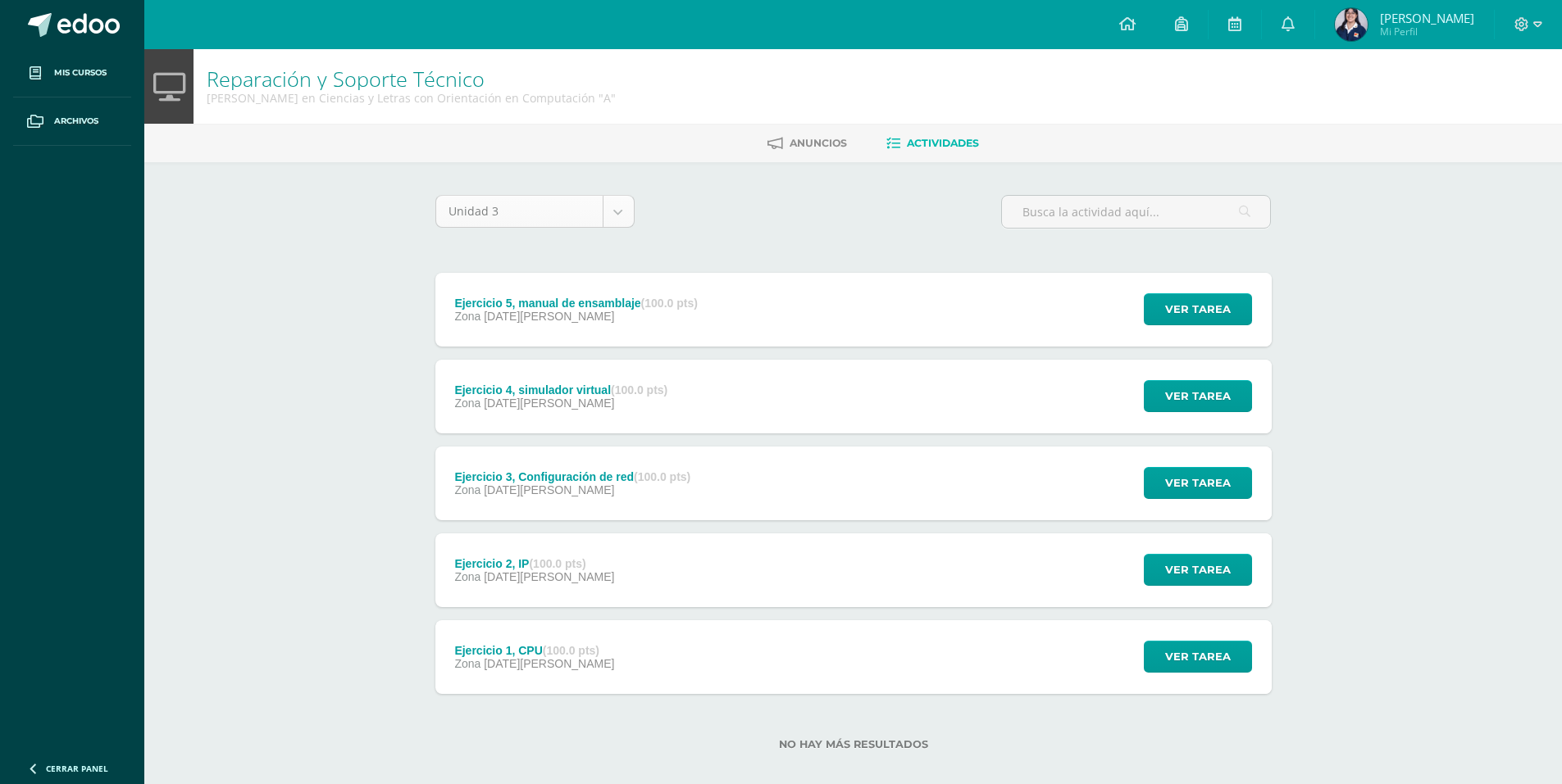
click at [619, 211] on body "Mis cursos Archivos Cerrar panel Asesoría [PERSON_NAME] en Ciencias y Letras co…" at bounding box center [781, 401] width 1562 height 803
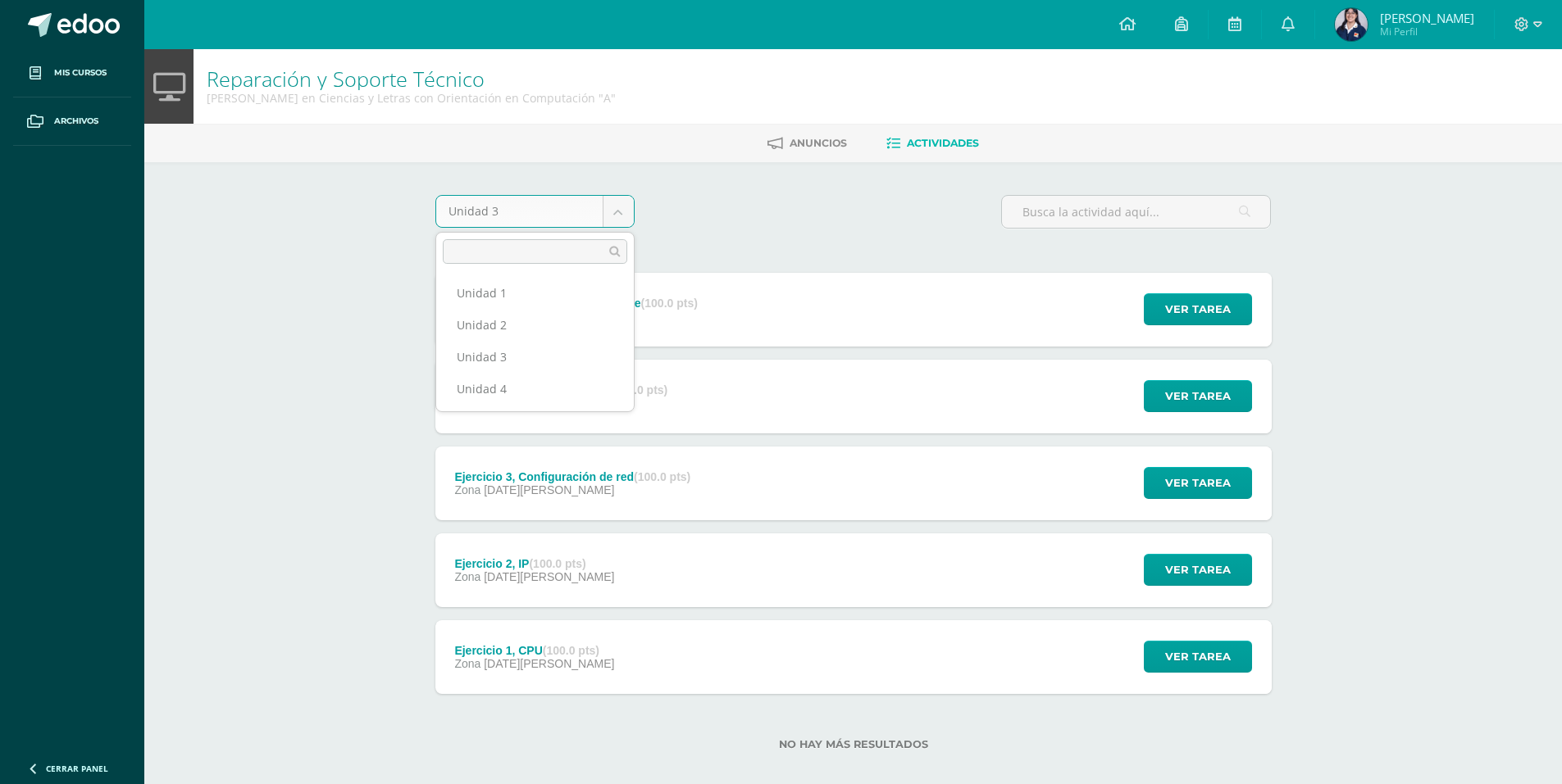
click at [501, 647] on body "Mis cursos Archivos Cerrar panel Asesoría [PERSON_NAME] en Ciencias y Letras co…" at bounding box center [781, 401] width 1562 height 803
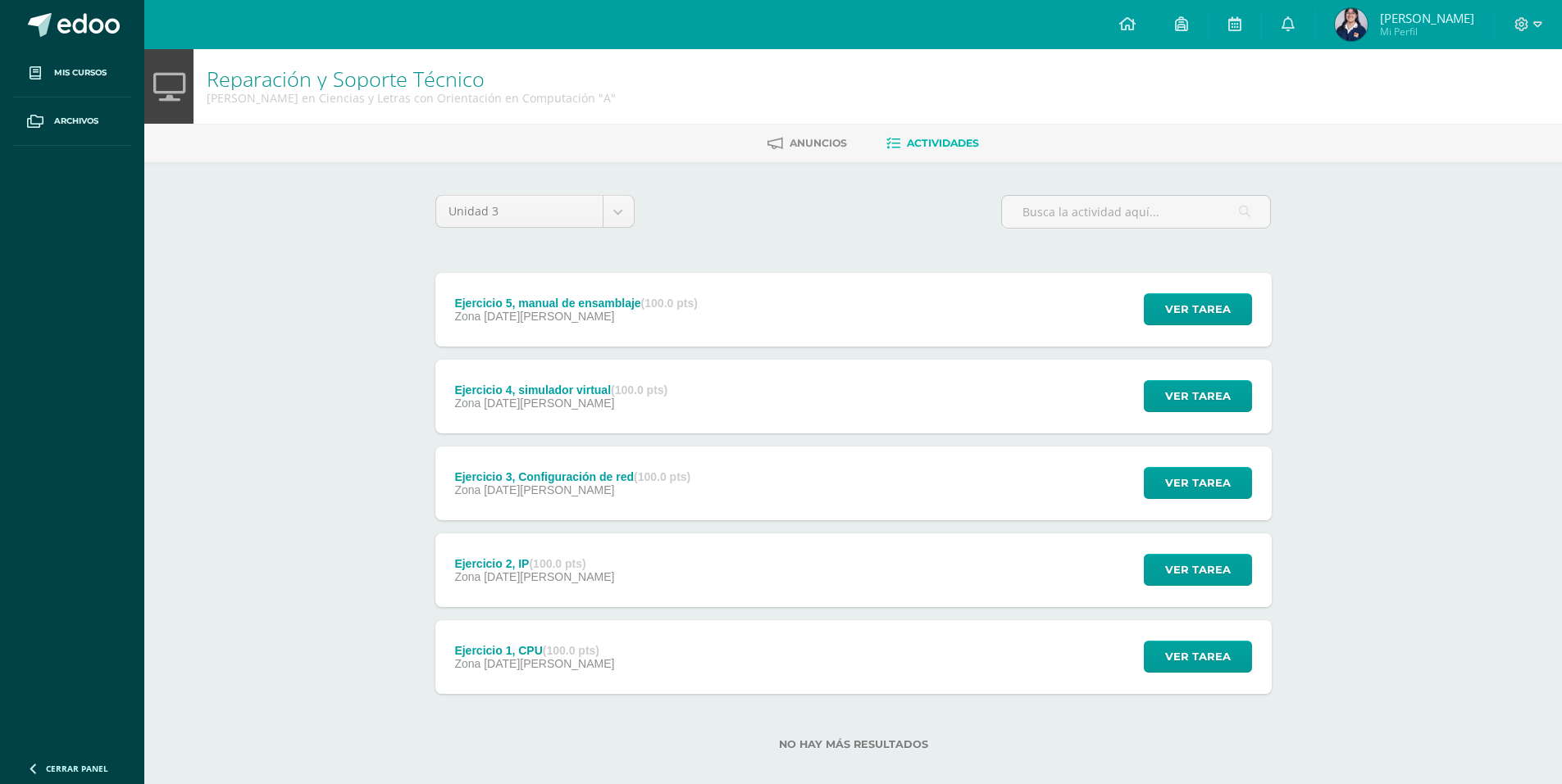
click at [501, 647] on div "Ejercicio 1, CPU (100.0 pts)" at bounding box center [534, 650] width 160 height 13
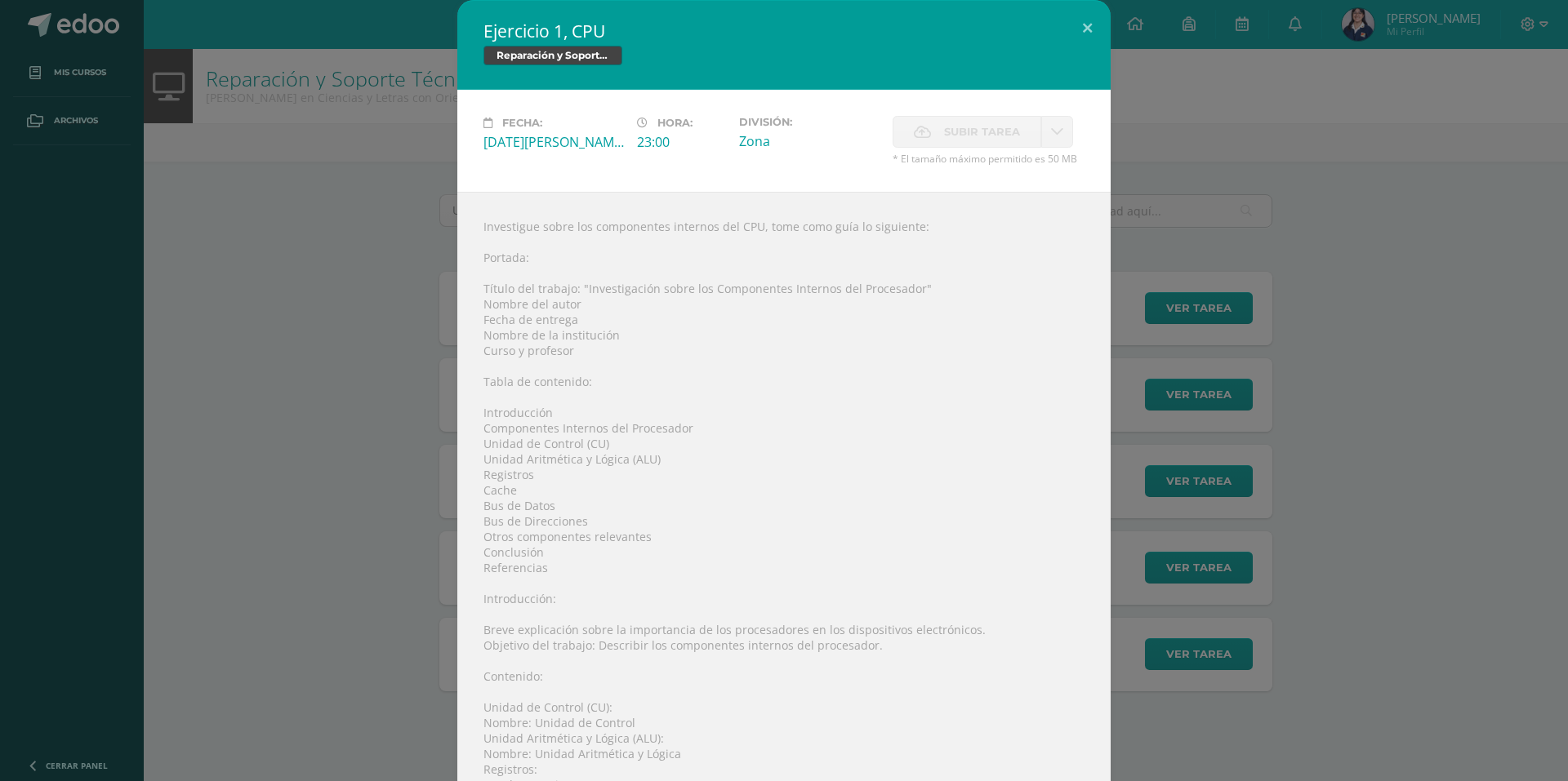
click at [1394, 290] on div "Ejercicio 1, CPU Reparación y Soporte Técnico Fecha: Miércoles 07 de Mayo Hora:…" at bounding box center [784, 611] width 1555 height 1222
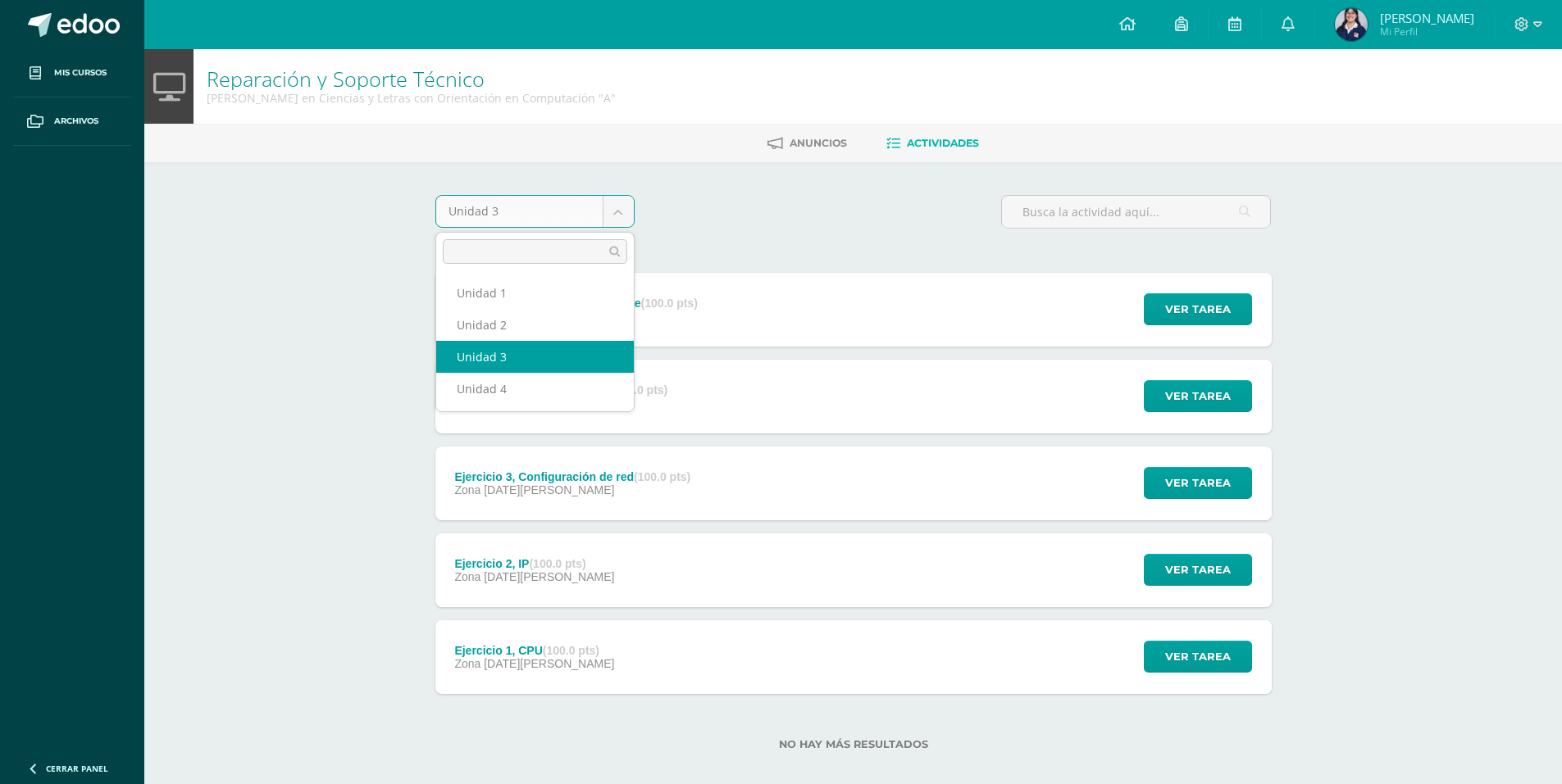
click at [608, 222] on body "Mis cursos Archivos Cerrar panel Asesoría [PERSON_NAME] en Ciencias y Letras co…" at bounding box center [781, 401] width 1562 height 803
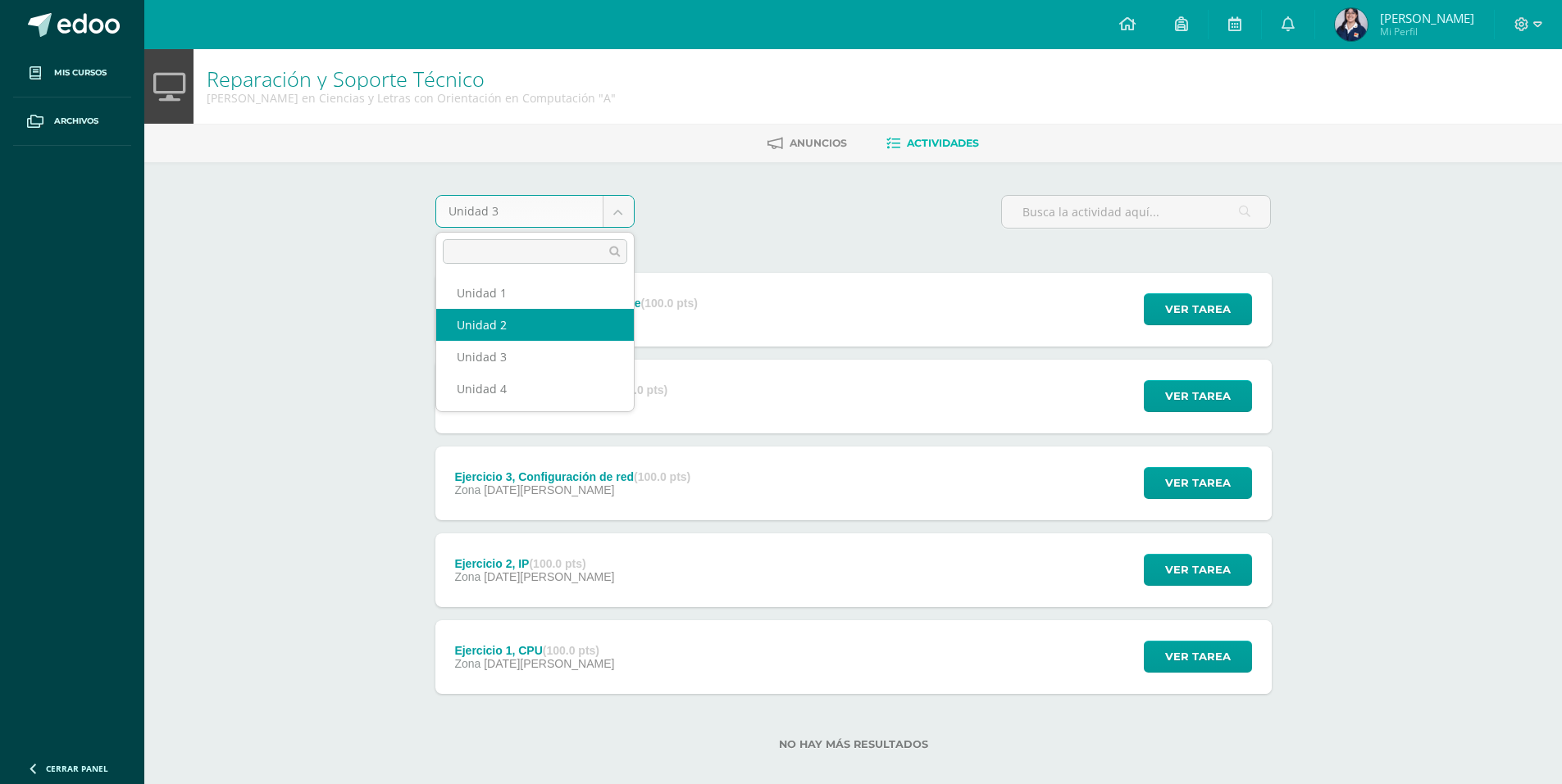
select select "Unidad 2"
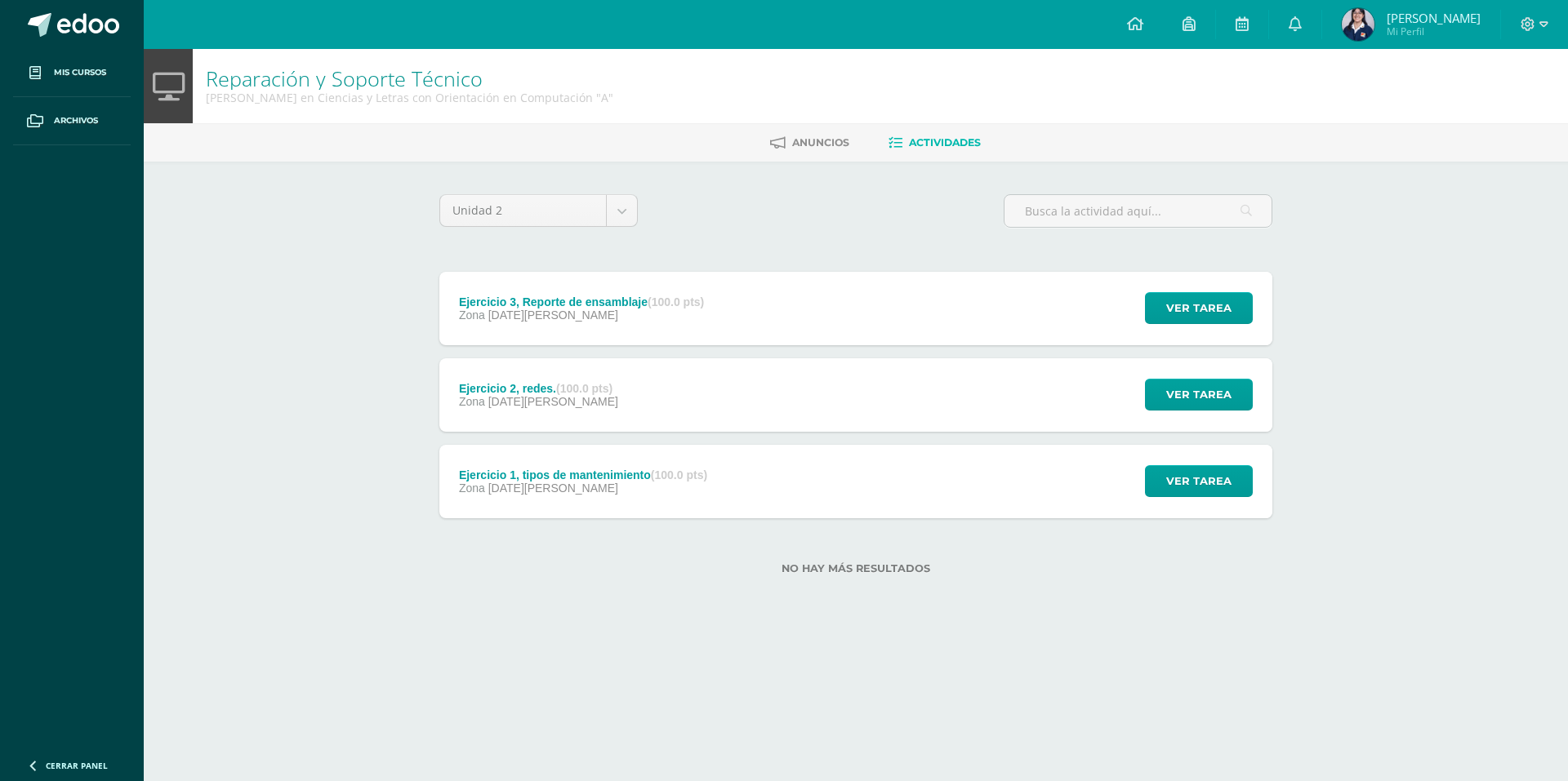
click at [695, 313] on div "Zona [DATE][PERSON_NAME]" at bounding box center [581, 315] width 245 height 13
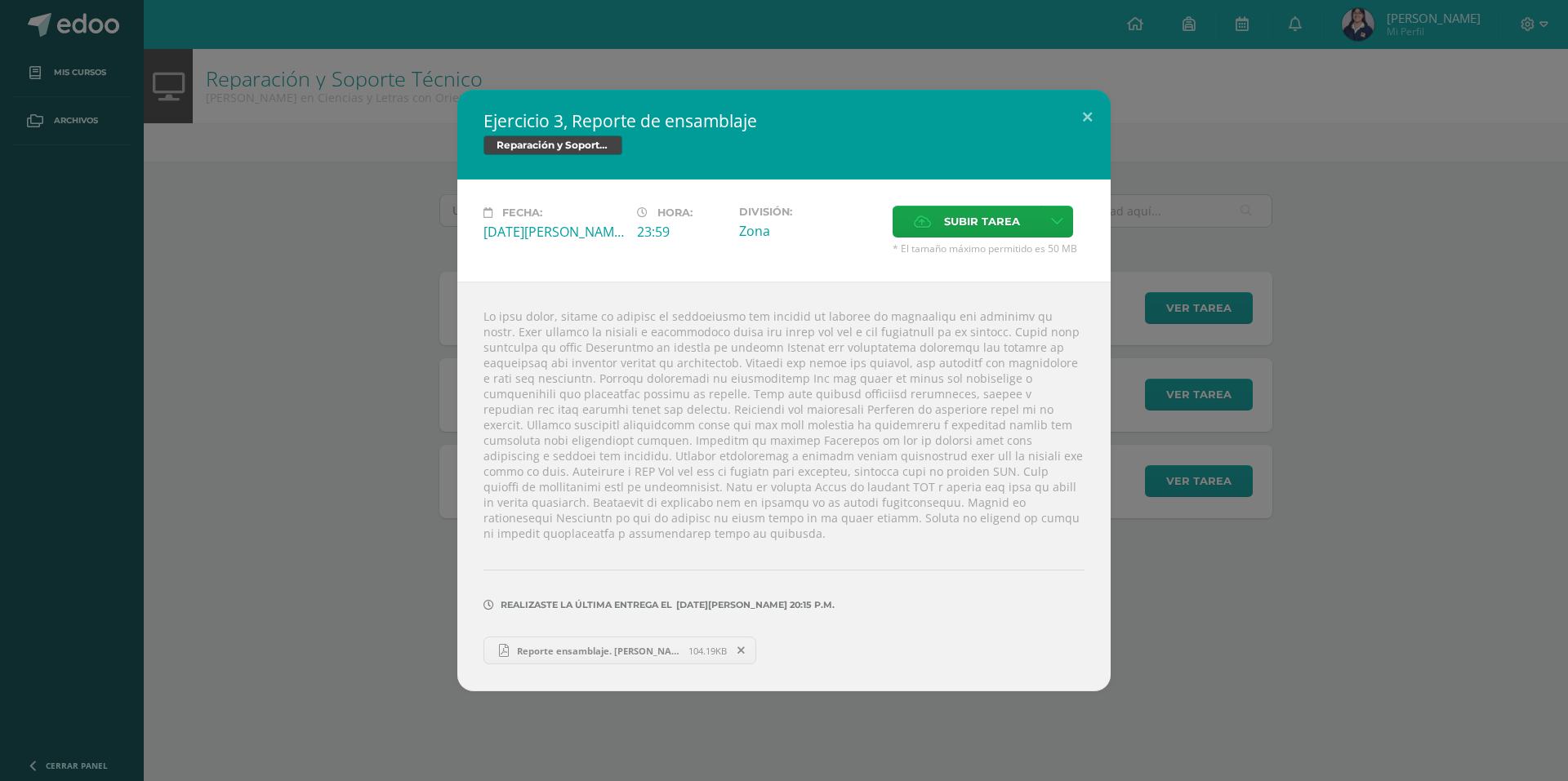
click at [664, 645] on span "Reporte ensamblaje. [PERSON_NAME] .pdf" at bounding box center [598, 651] width 180 height 12
click at [300, 223] on div "Ejercicio 3, Reporte de ensamblaje Reparación y Soporte Técnico Fecha: [DATE] H…" at bounding box center [784, 390] width 1555 height 601
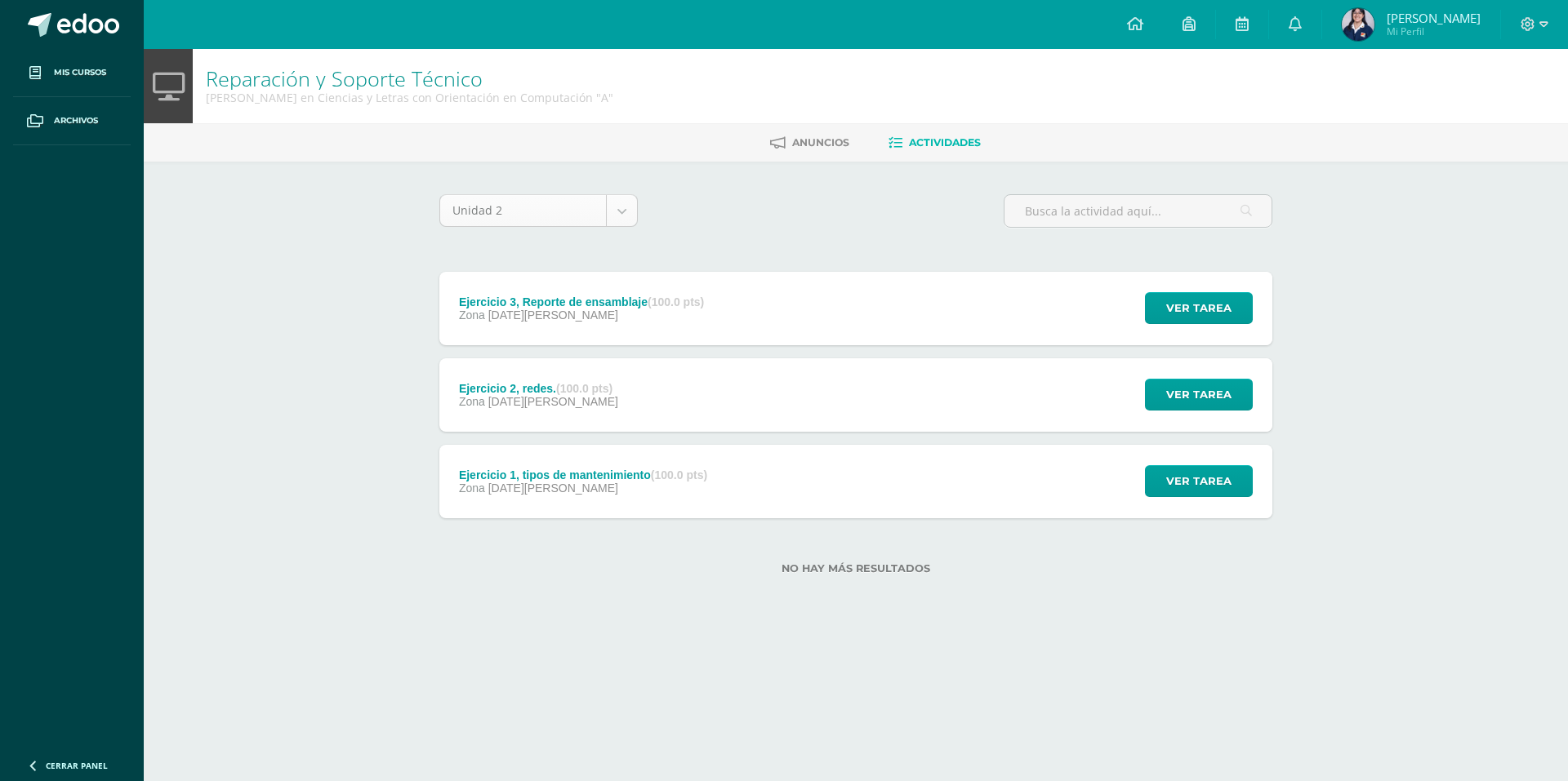
click at [591, 202] on body "Mis cursos Archivos Cerrar panel Asesoría Quinto Quinto Bachillerato en Ciencia…" at bounding box center [784, 313] width 1568 height 627
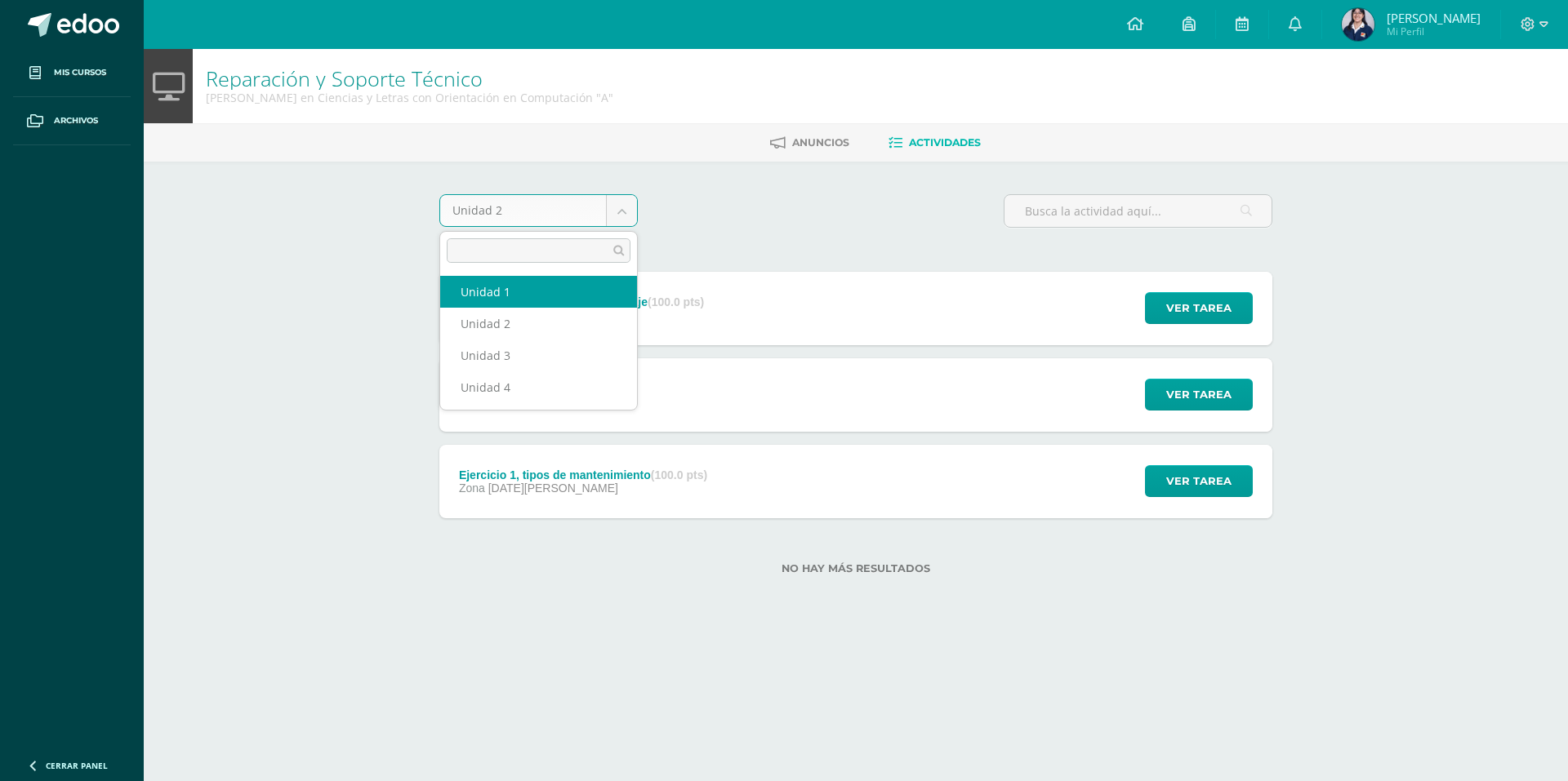
select select "Unidad 1"
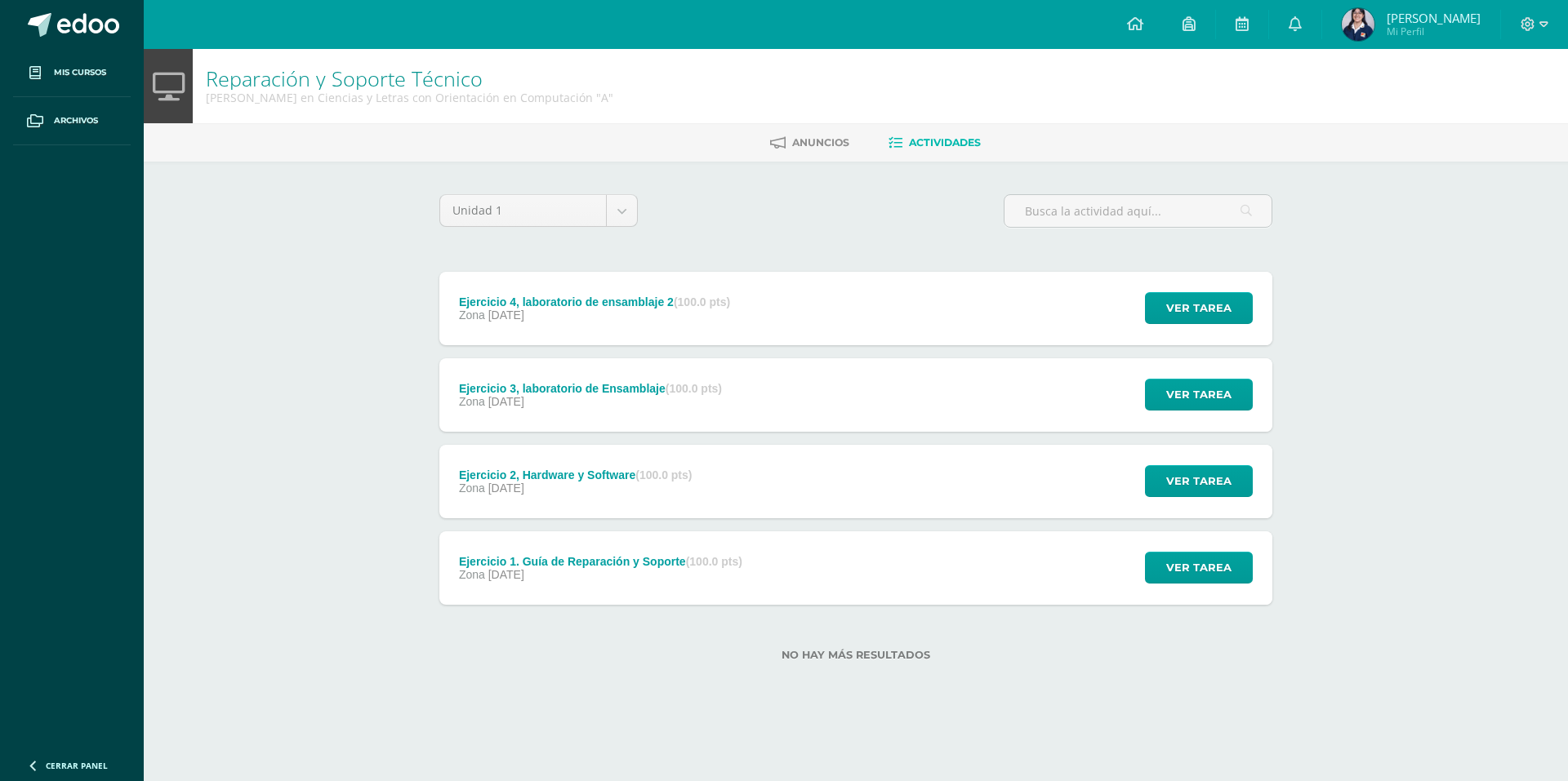
click at [621, 392] on div "Ejercicio 3, laboratorio de Ensamblaje (100.0 pts)" at bounding box center [590, 388] width 263 height 13
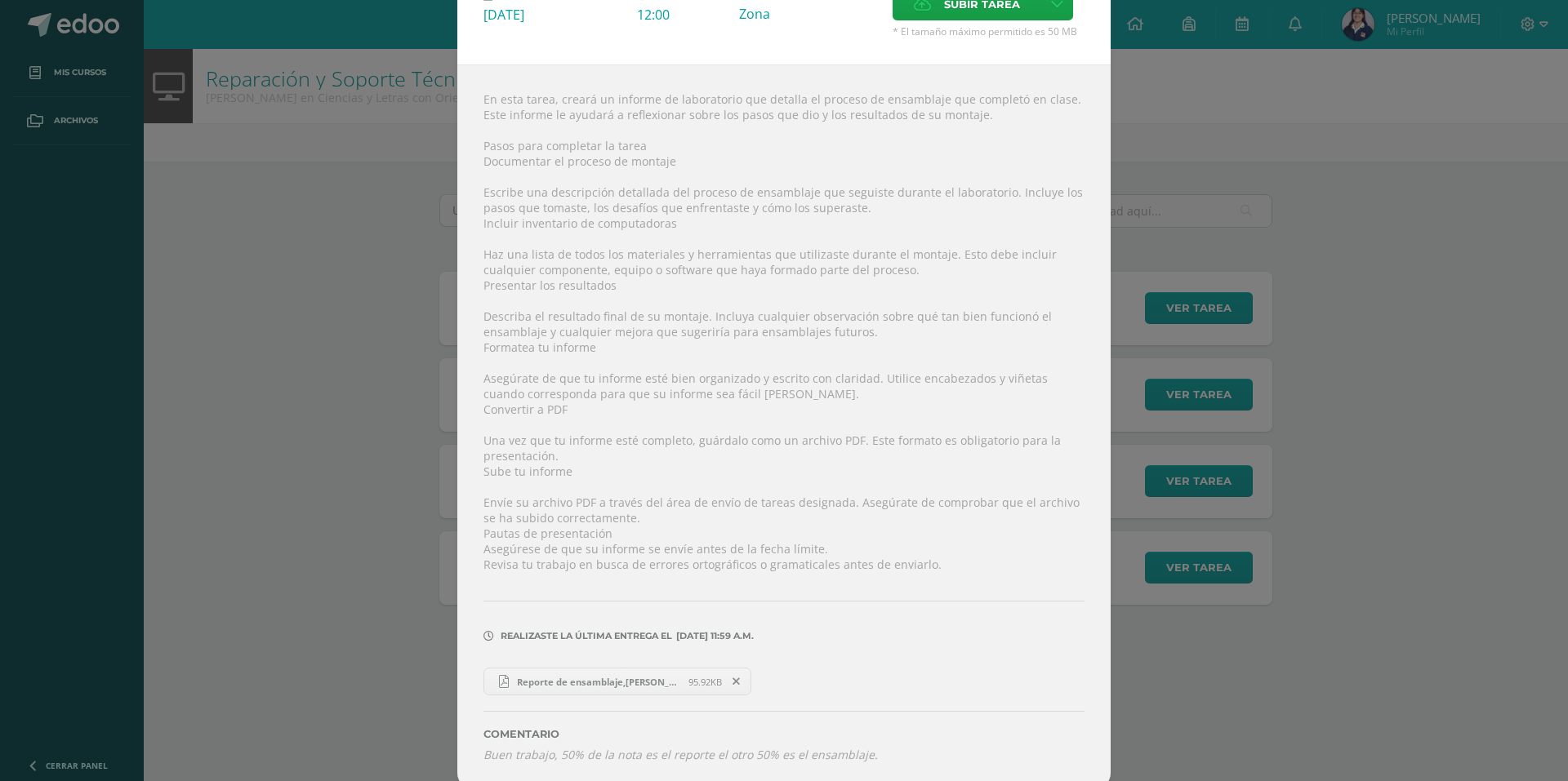
scroll to position [135, 0]
click at [568, 676] on span "Reporte de ensamblaje,[PERSON_NAME].pdf" at bounding box center [598, 673] width 180 height 12
click at [1541, 344] on div "Ejercicio 3, laboratorio de Ensamblaje Reparación y Soporte Técnico Fecha: Lune…" at bounding box center [784, 322] width 1555 height 916
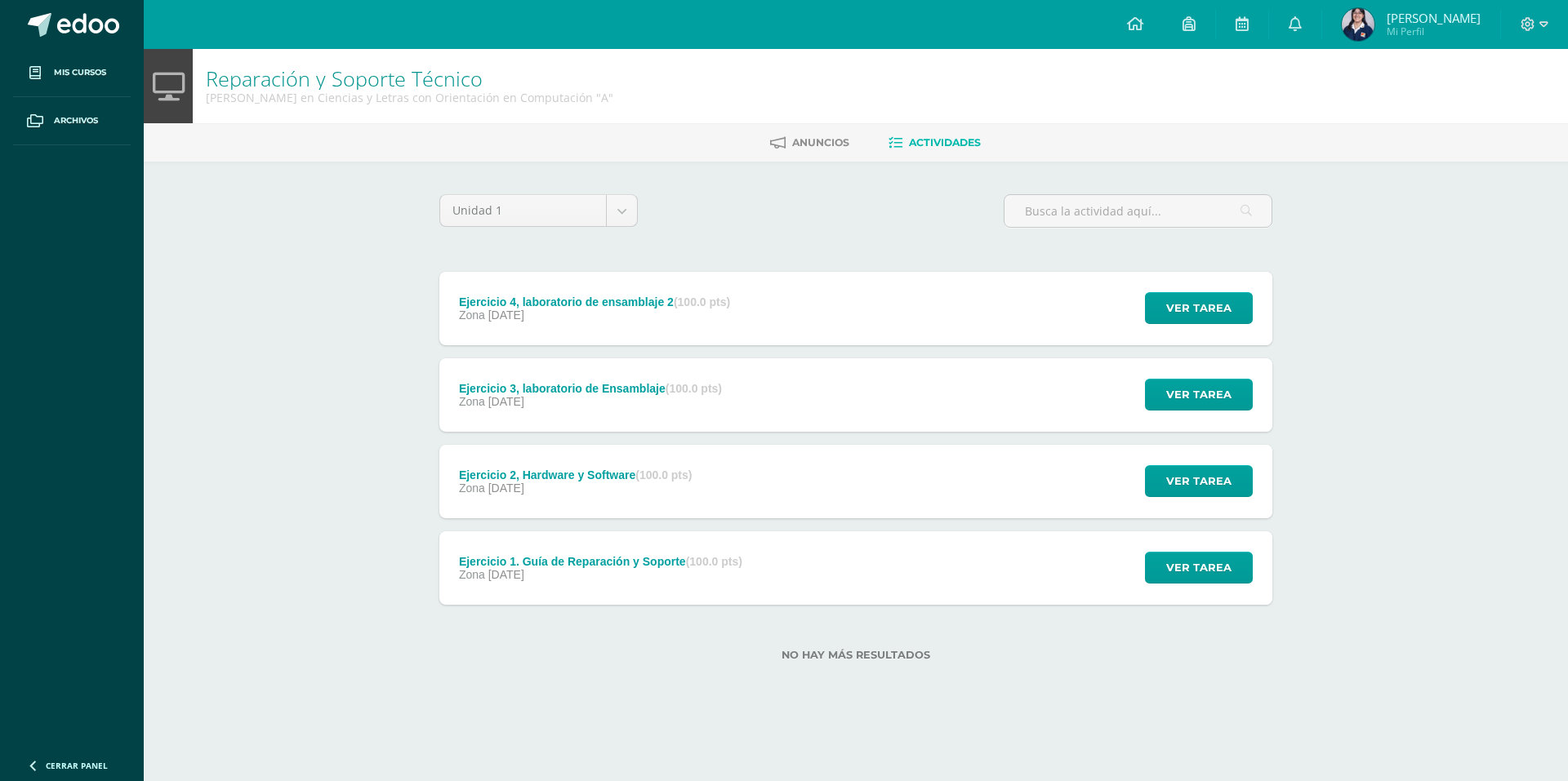
click at [609, 387] on div "Ejercicio 3, laboratorio de Ensamblaje (100.0 pts)" at bounding box center [590, 388] width 263 height 13
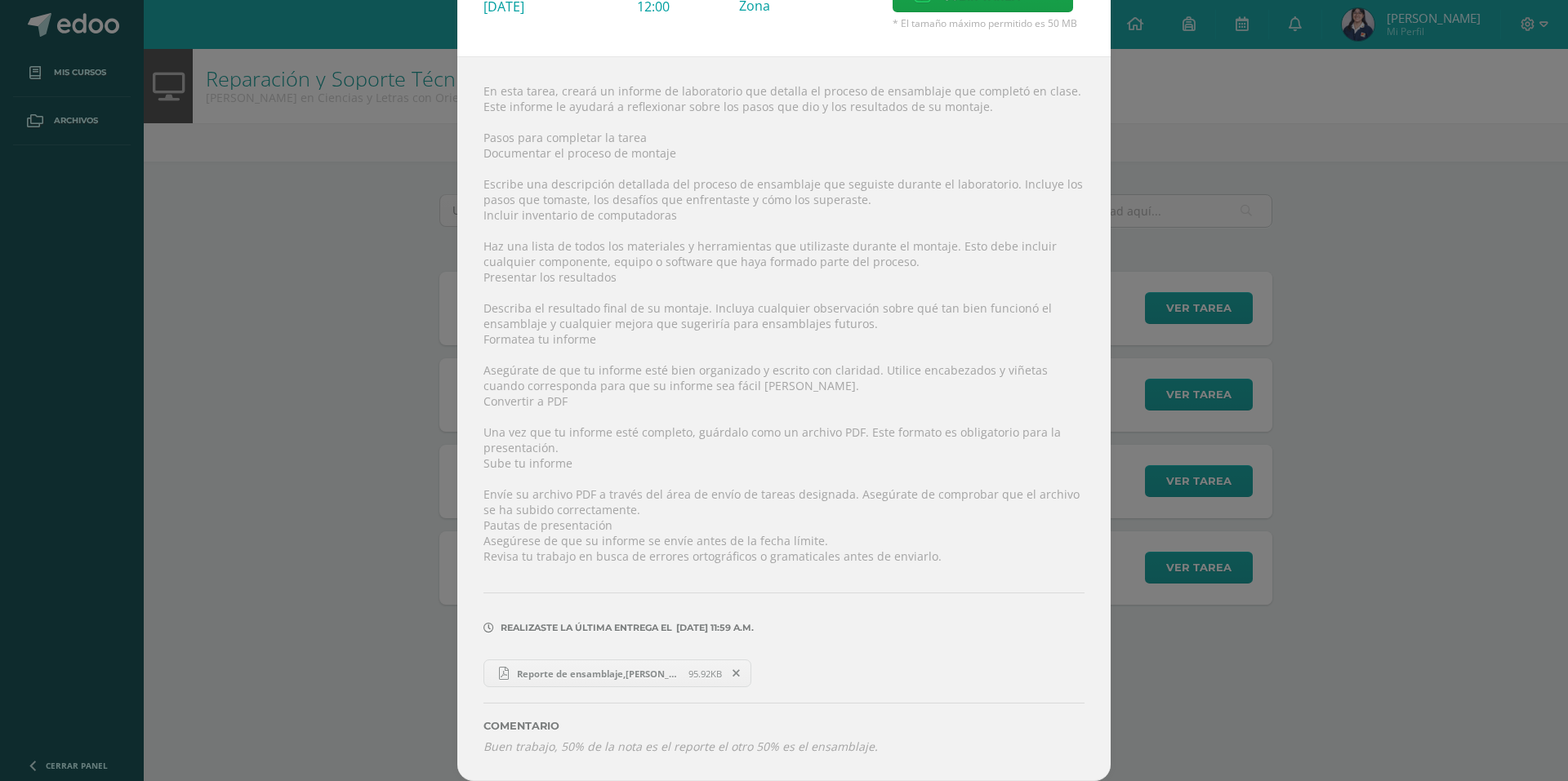
click at [561, 662] on link "Reporte de ensamblaje,Nancy Garcia.pdf 95.92KB" at bounding box center [617, 673] width 268 height 27
click at [315, 231] on div "Ejercicio 3, laboratorio de Ensamblaje Reparación y Soporte Técnico Fecha: Lune…" at bounding box center [784, 322] width 1555 height 916
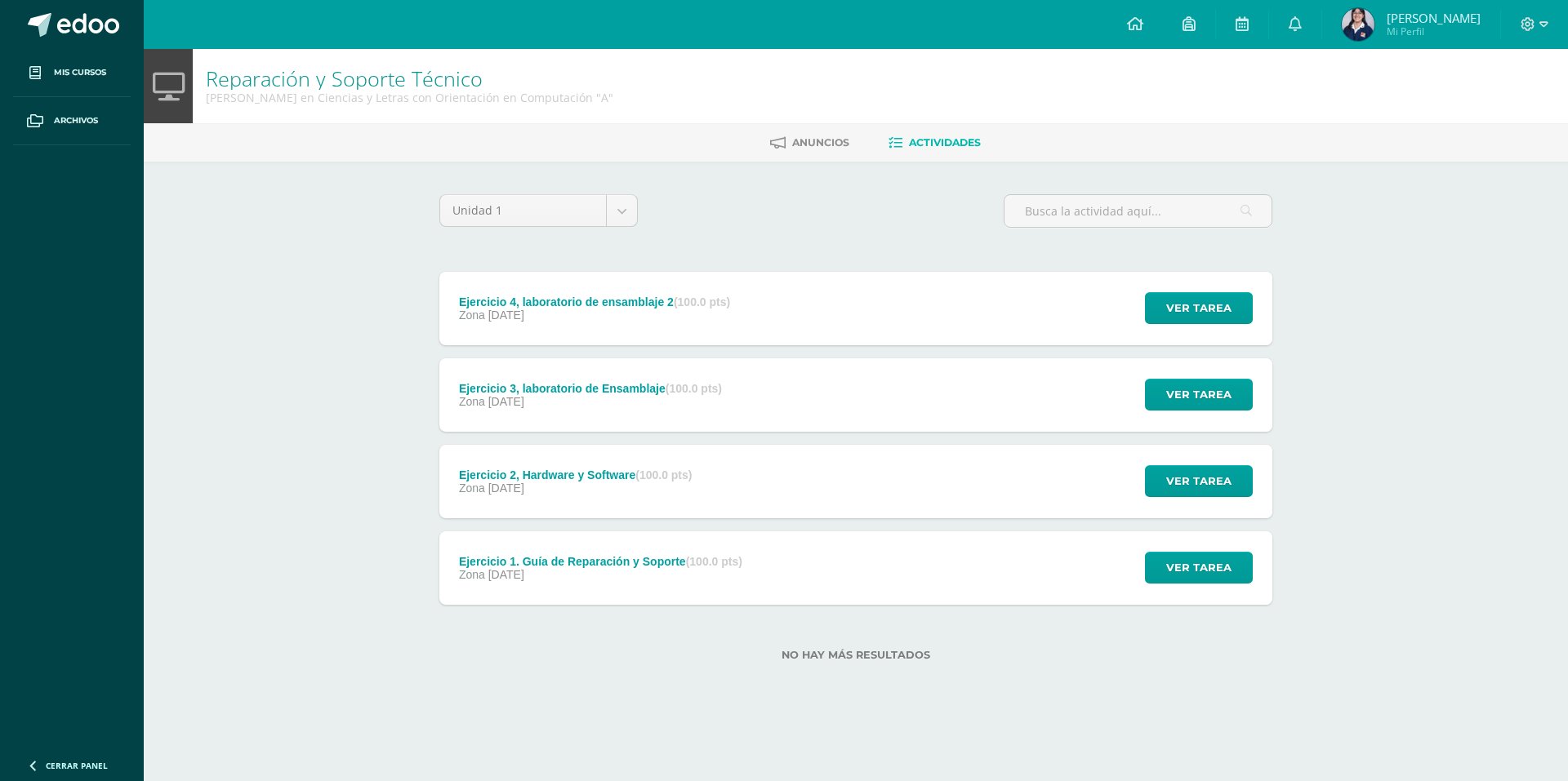
click at [514, 315] on span "21 de Febrero" at bounding box center [507, 315] width 36 height 13
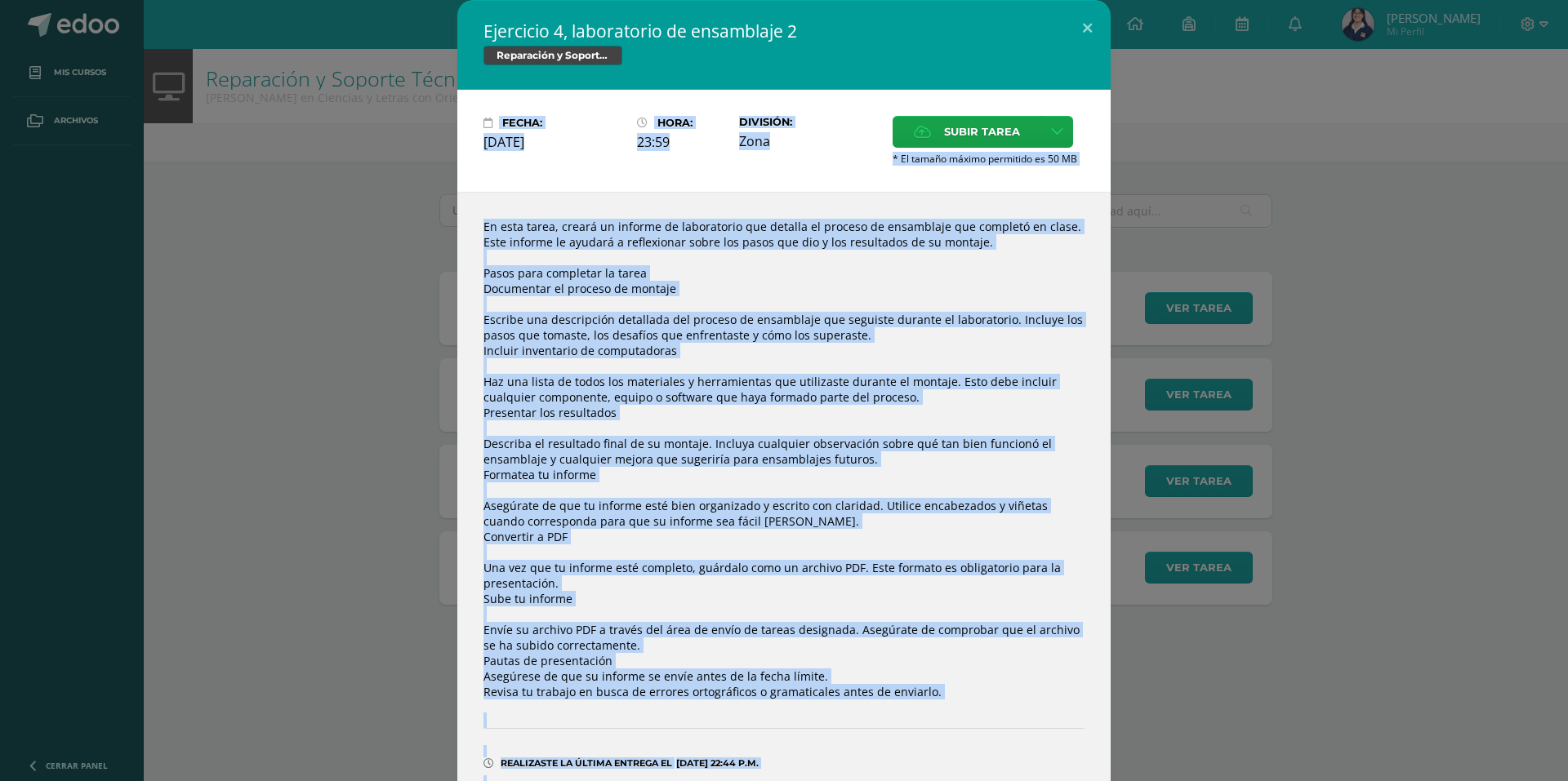
drag, startPoint x: 1556, startPoint y: 388, endPoint x: 1510, endPoint y: 558, distance: 176.1
click at [1553, 552] on div "Ejercicio 4, laboratorio de ensamblaje 2 Reparación y Soporte Técnico Fecha: Vi…" at bounding box center [784, 390] width 1568 height 781
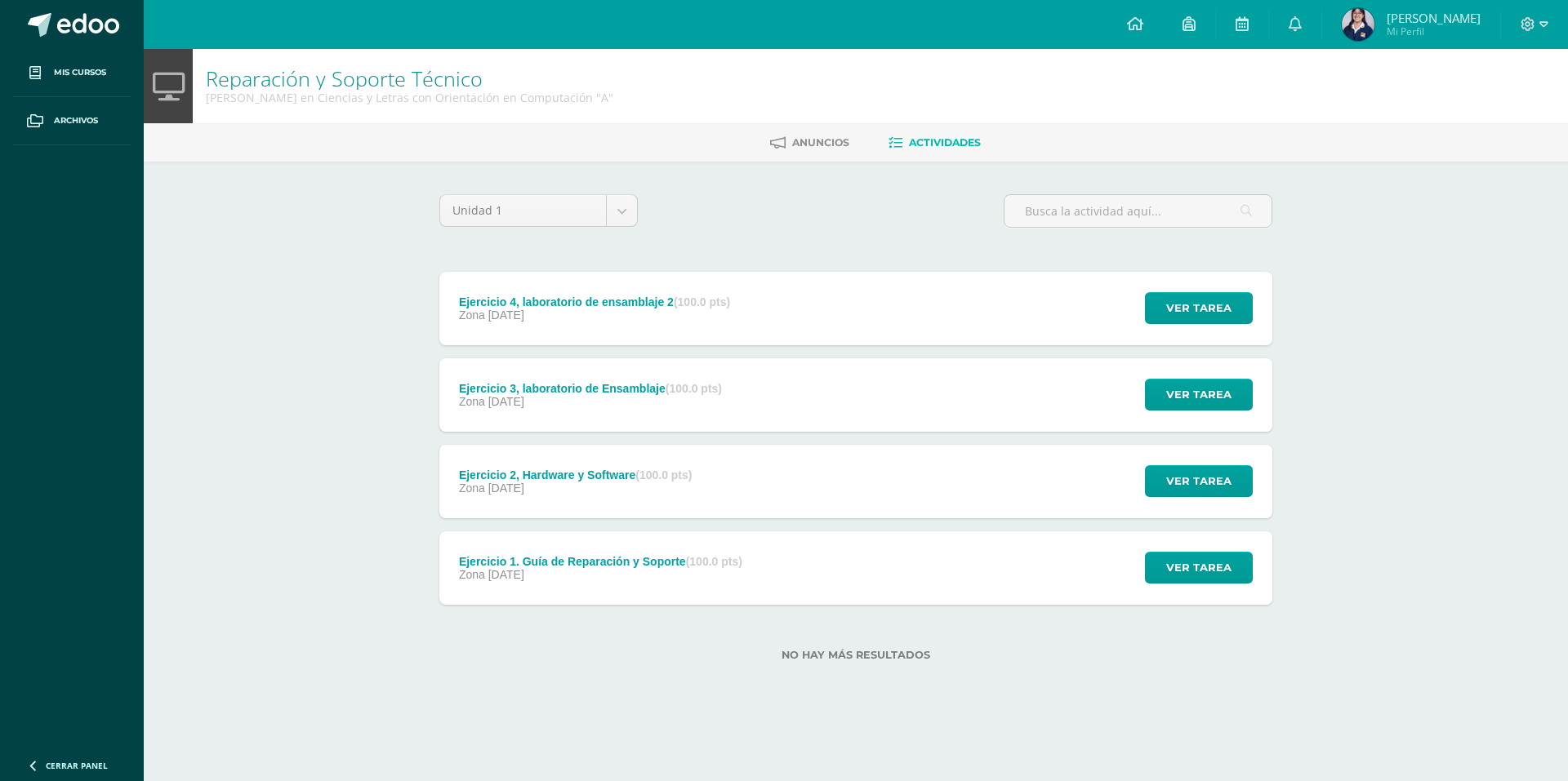
click at [911, 321] on div "Ejercicio 4, laboratorio de ensamblaje 2 (100.0 pts) Zona 21 de Febrero Ver tar…" at bounding box center [855, 309] width 833 height 74
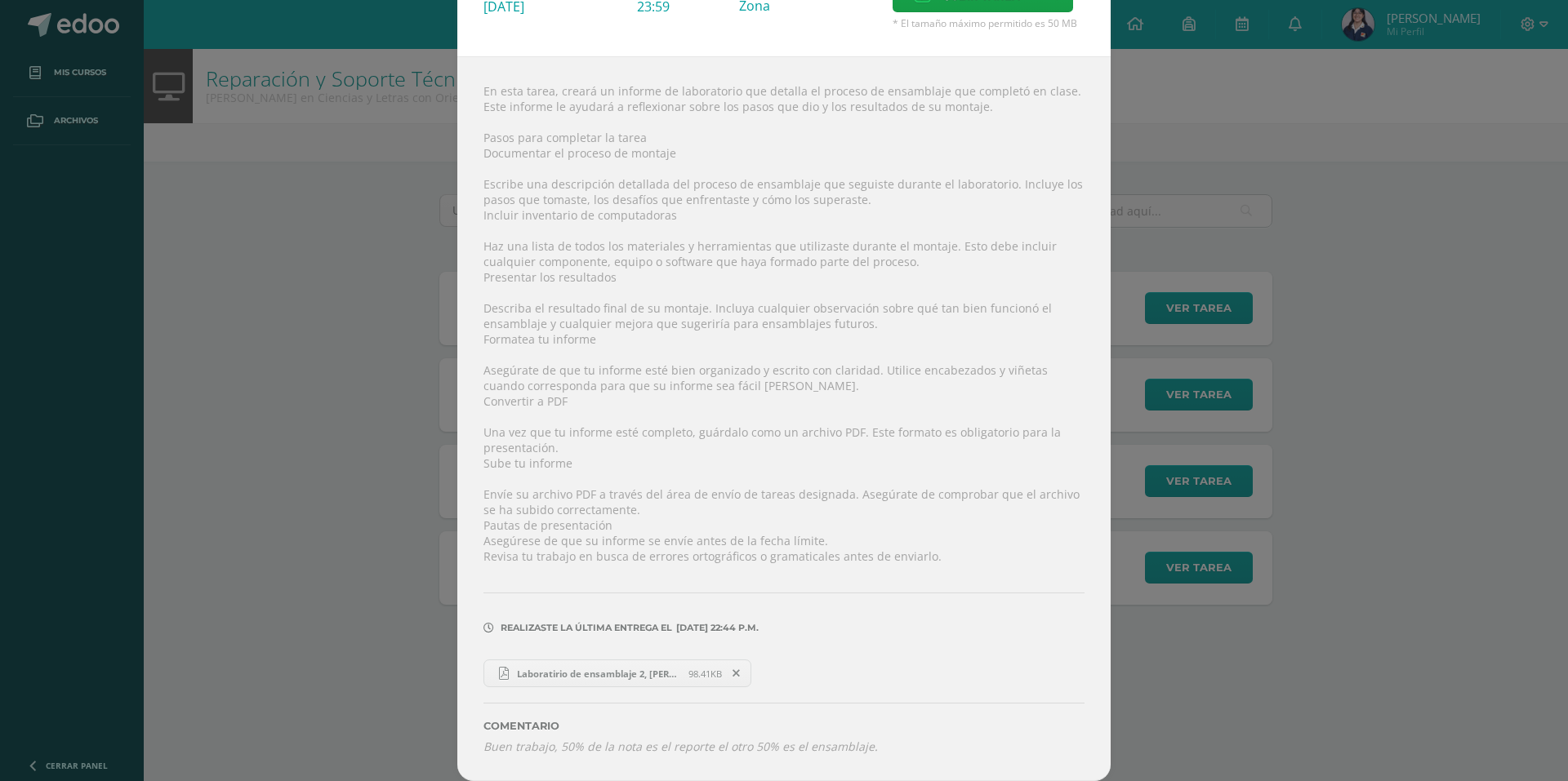
click at [595, 666] on link "Laboratirio de ensamblaje 2, Nancy Garcia.pdf 98.41KB" at bounding box center [617, 673] width 268 height 27
click at [342, 224] on div "Ejercicio 4, laboratorio de ensamblaje 2 Reparación y Soporte Técnico Fecha: Vi…" at bounding box center [784, 322] width 1555 height 916
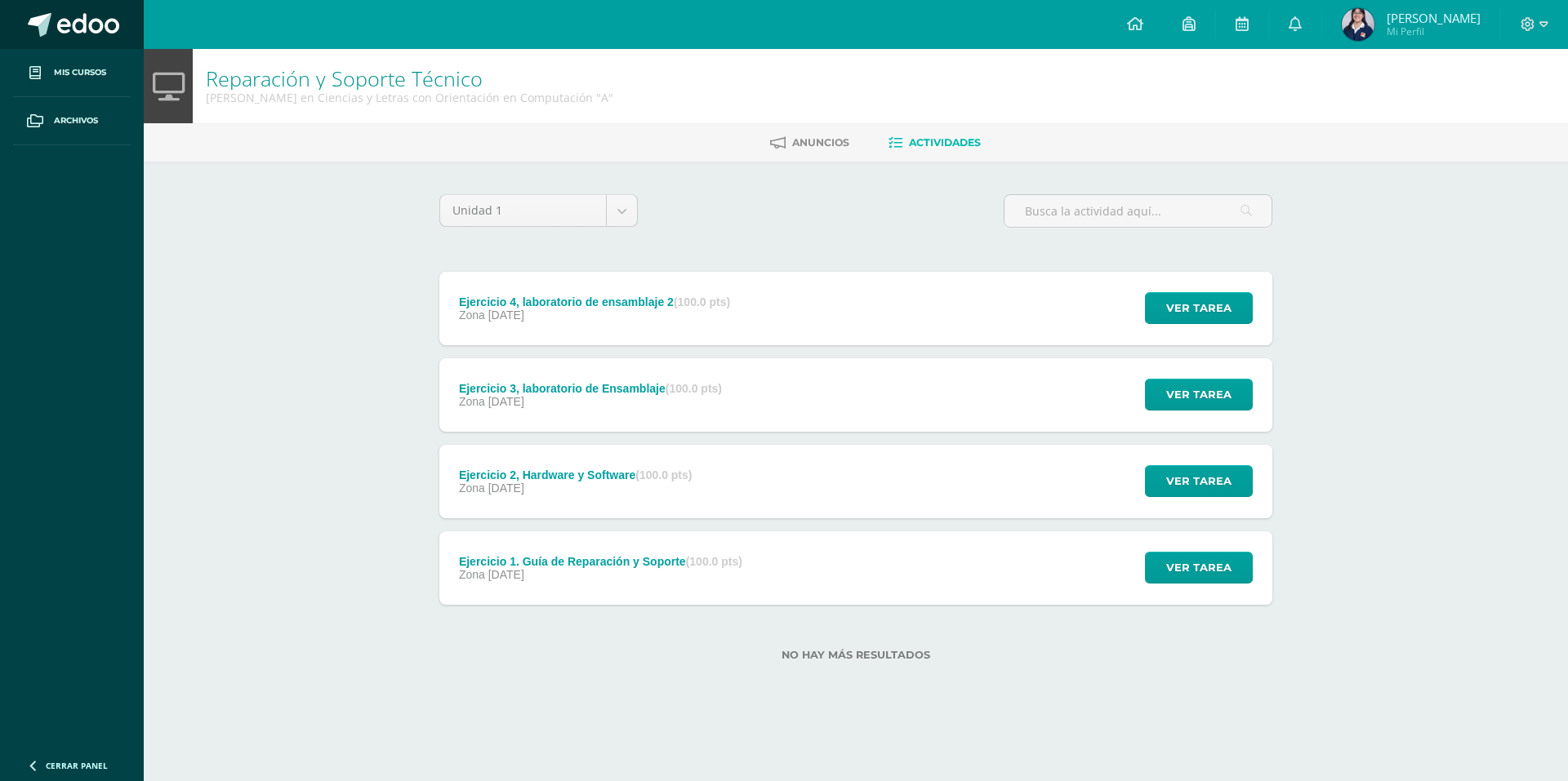
click at [86, 30] on span at bounding box center [88, 25] width 62 height 25
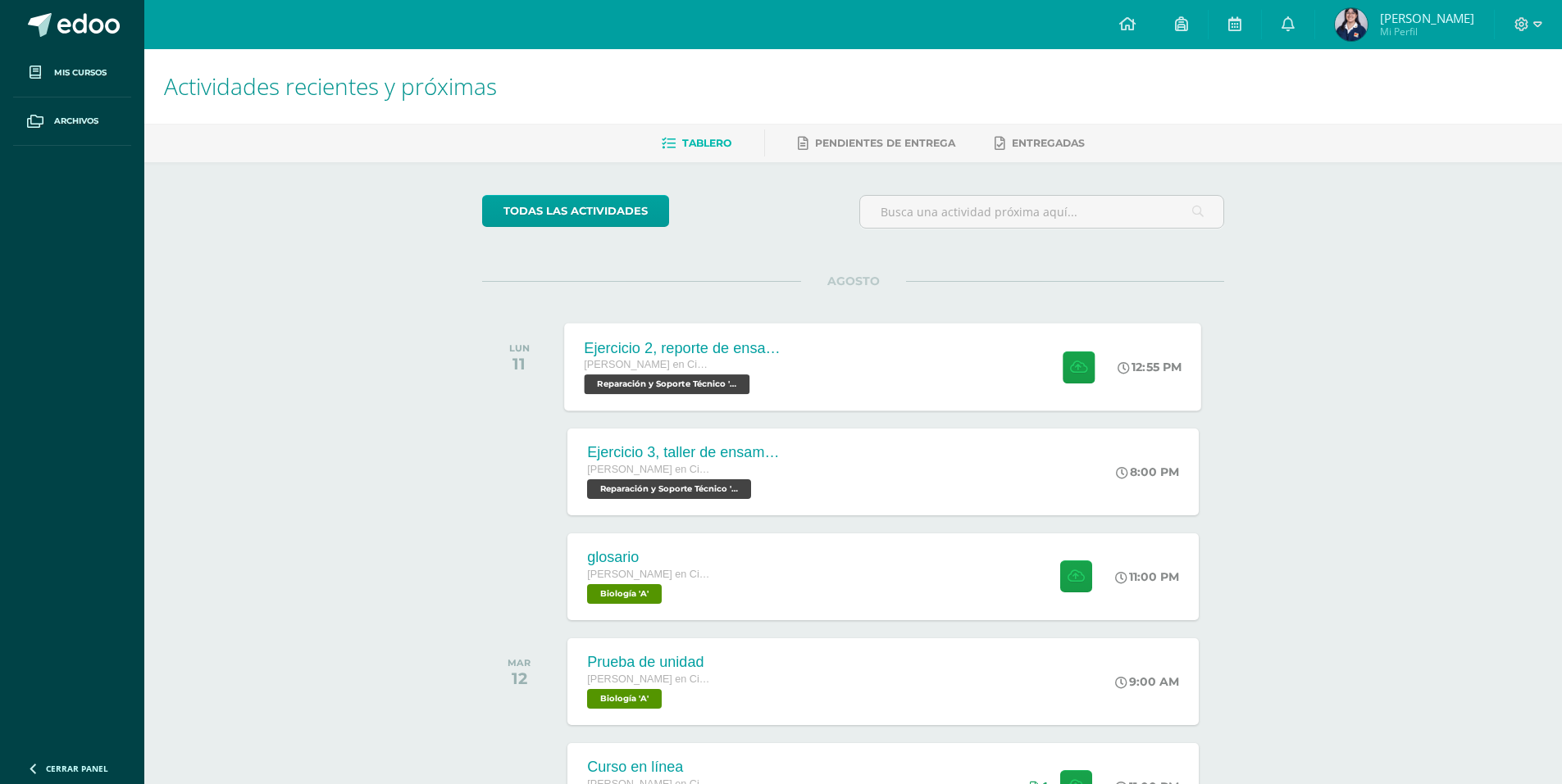
click at [919, 390] on div "Ejercicio 2, reporte de ensamblaje [PERSON_NAME] en Ciencias y Letras con Orien…" at bounding box center [882, 367] width 637 height 88
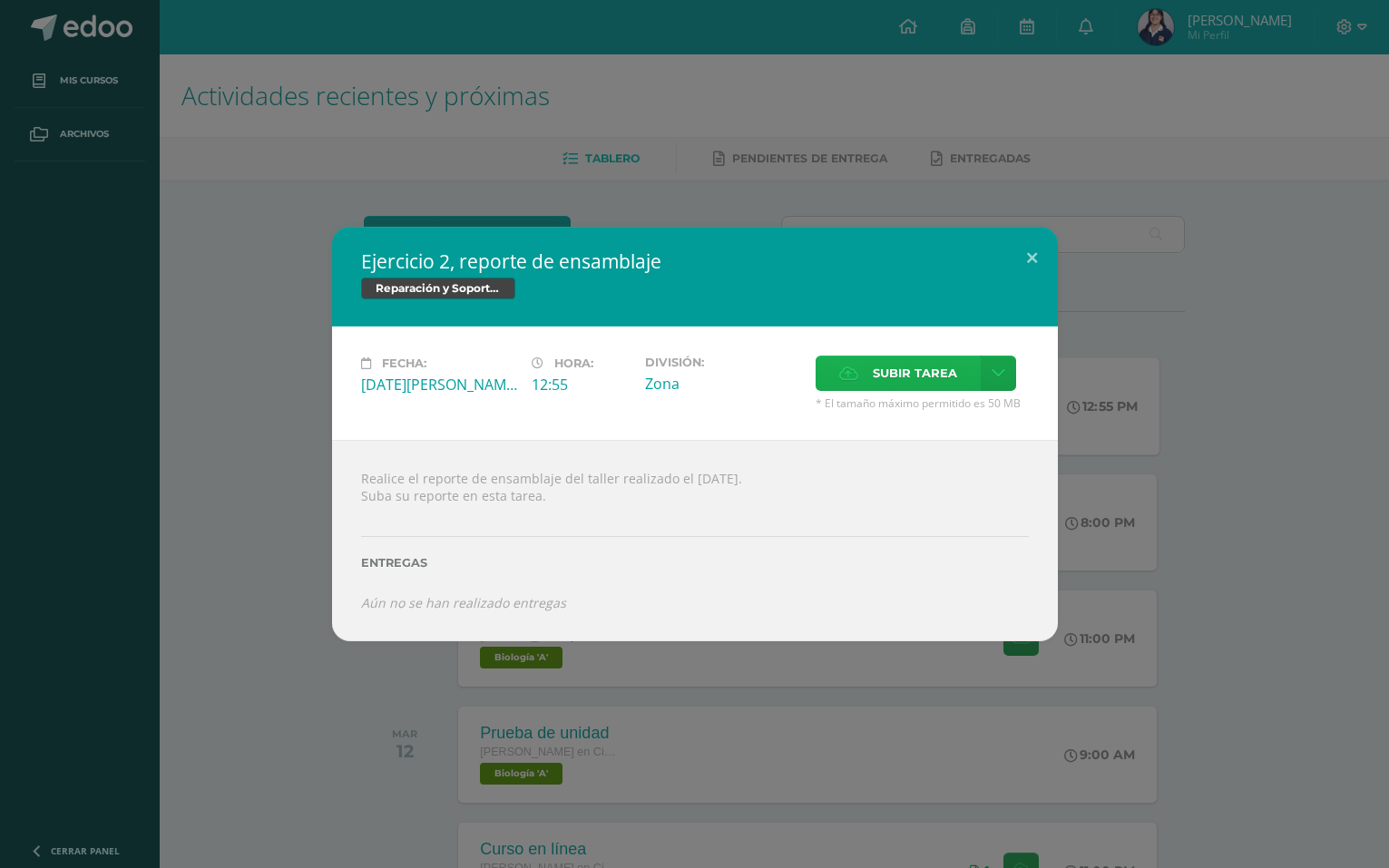
click at [871, 372] on label "Subir tarea" at bounding box center [898, 373] width 165 height 35
click at [0, 0] on input "Subir tarea" at bounding box center [0, 0] width 0 height 0
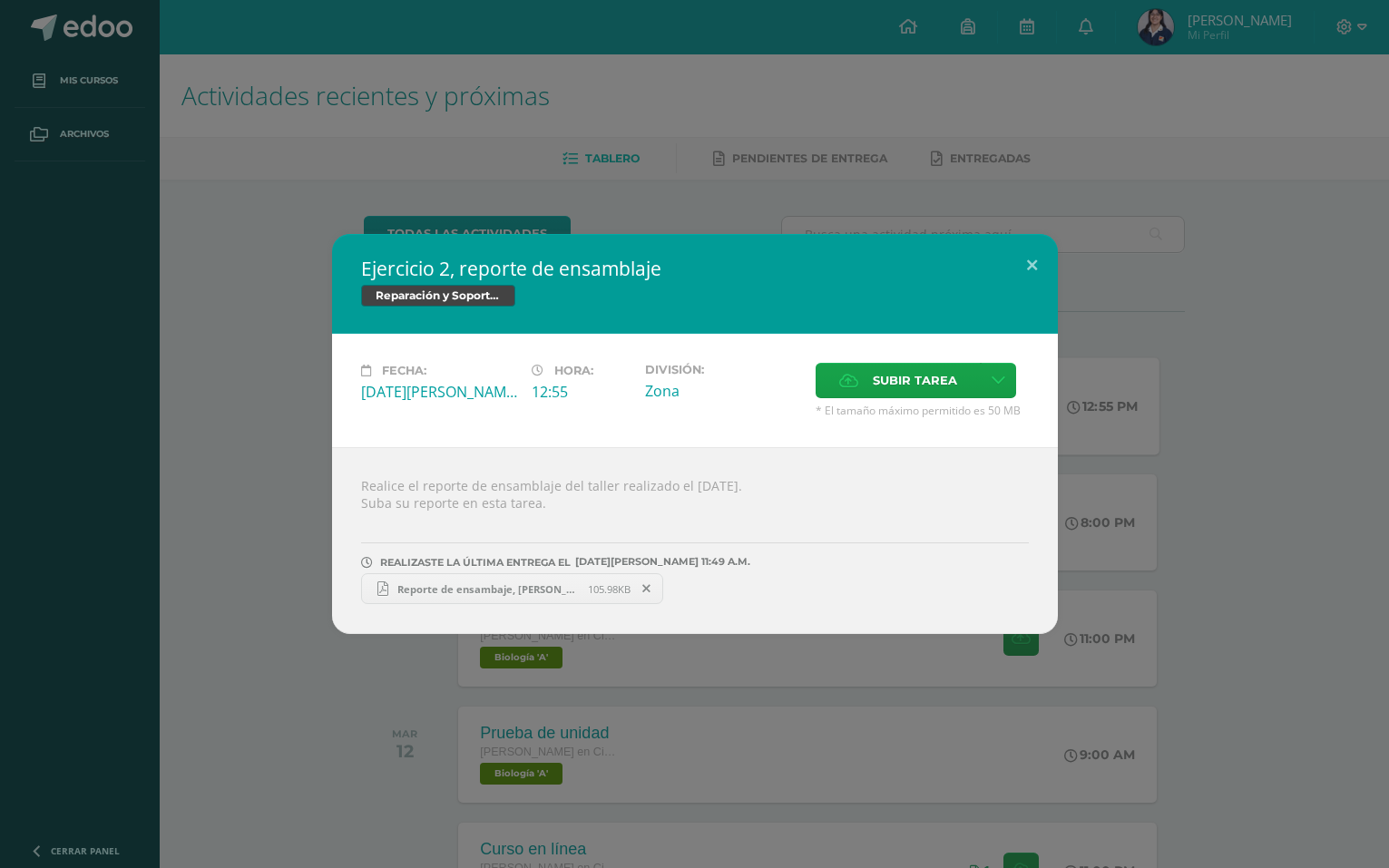
click at [419, 583] on span "Reporte de ensambaje, [PERSON_NAME].pdf" at bounding box center [488, 589] width 200 height 13
click at [1213, 248] on div "Ejercicio 2, reporte de ensamblaje Reparación y Soporte Técnico Fecha: [DATE][P…" at bounding box center [694, 434] width 1374 height 400
